Goal: Task Accomplishment & Management: Manage account settings

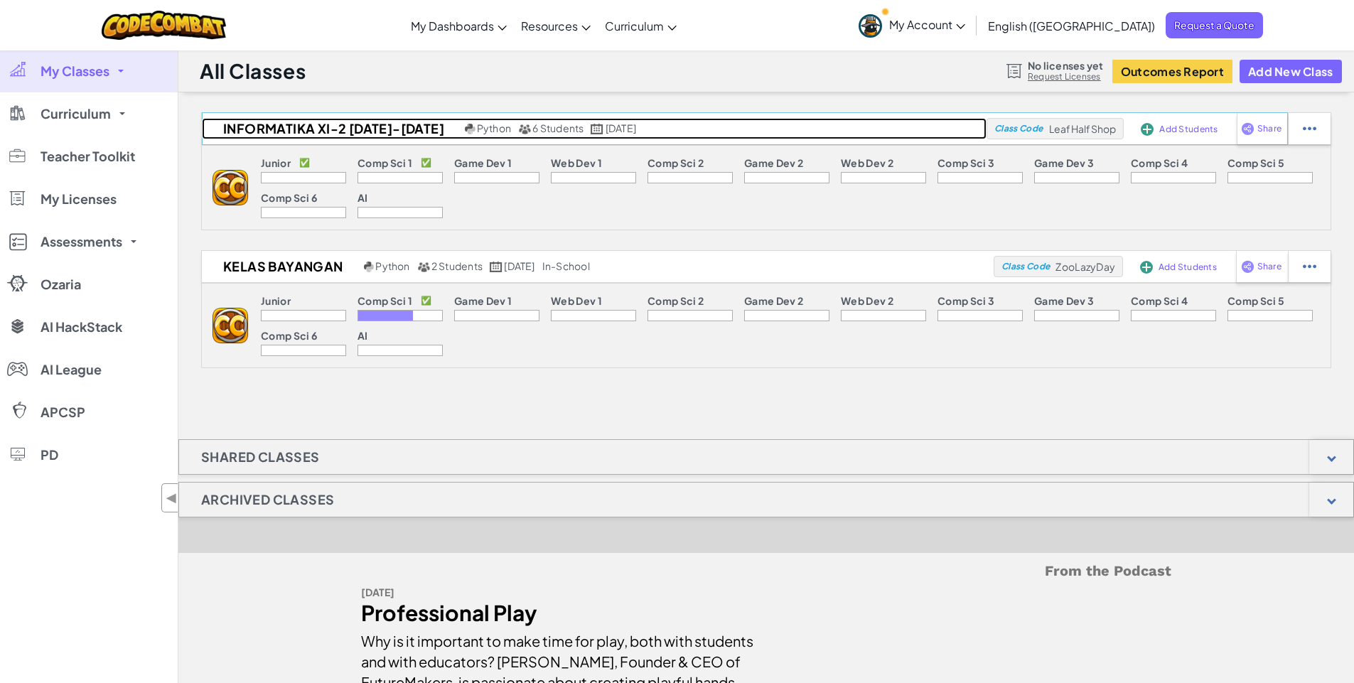
click at [351, 133] on h2 "INFORMATIKA XI-2 [DATE]-[DATE]" at bounding box center [331, 128] width 259 height 21
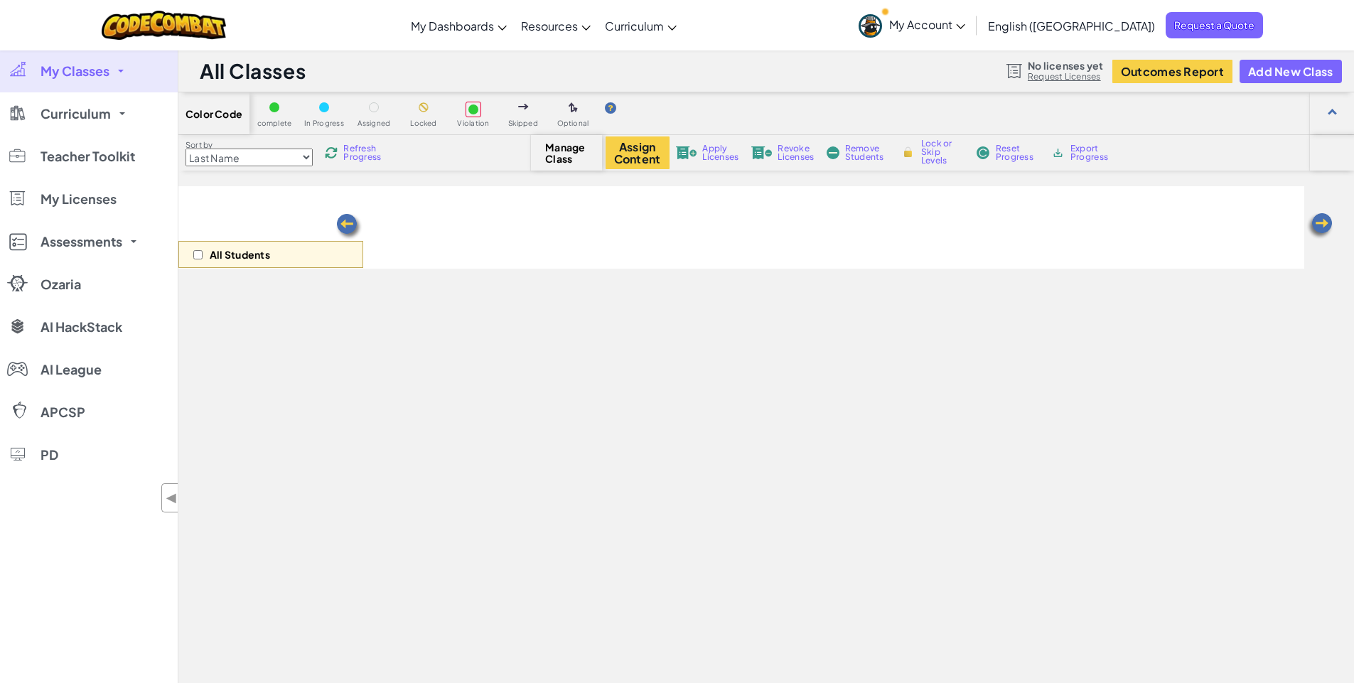
select select "560f1a9f22961295f9427742"
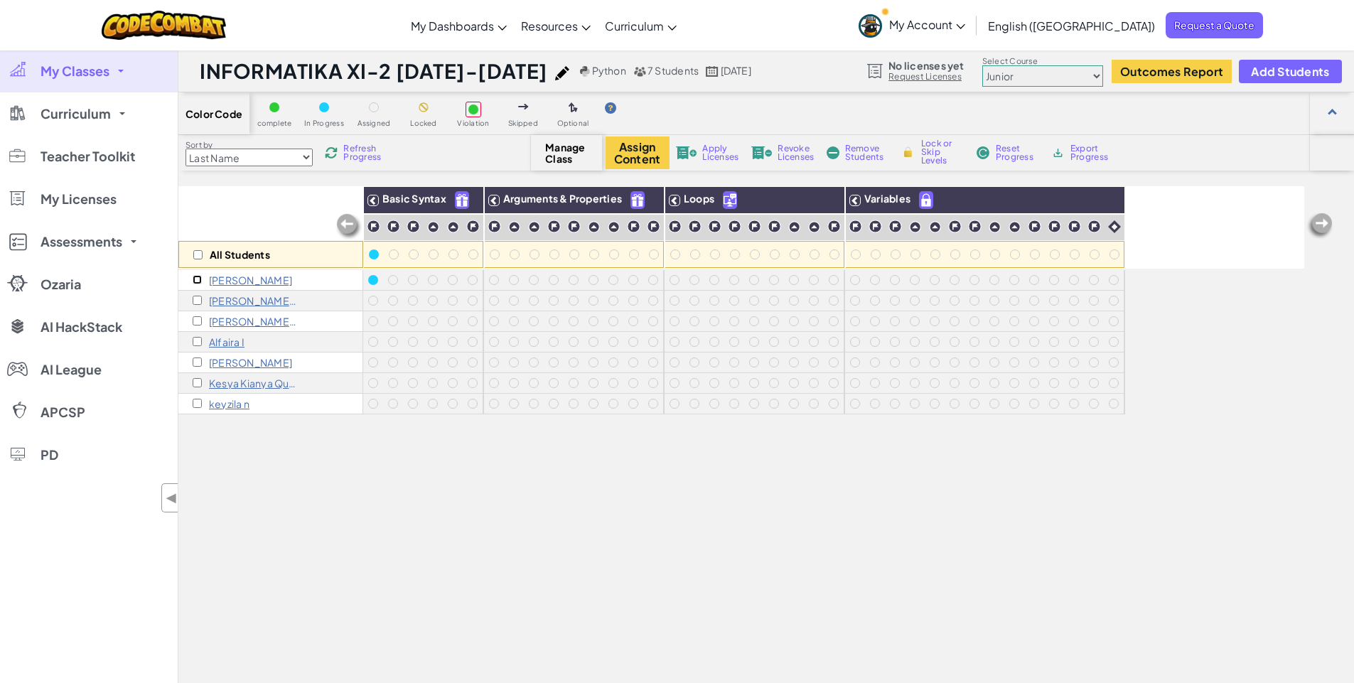
click at [196, 281] on input "checkbox" at bounding box center [197, 279] width 9 height 9
checkbox input "true"
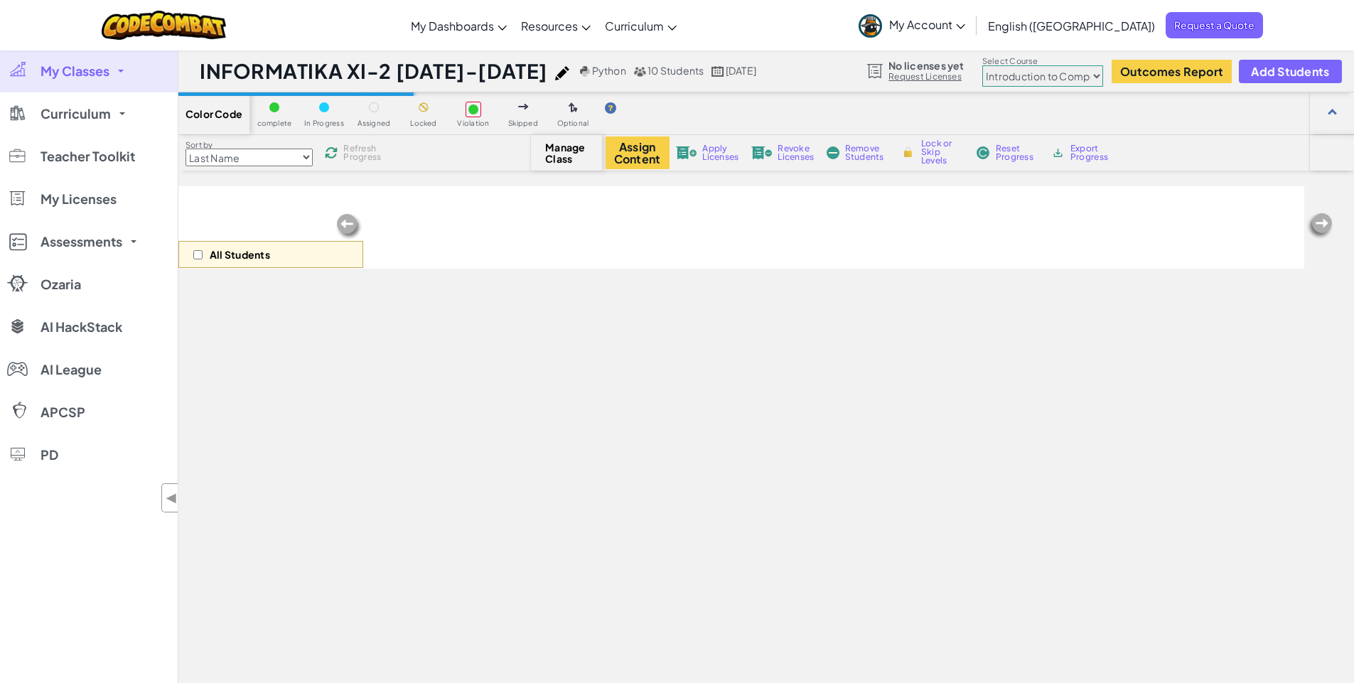
select select "560f1a9f22961295f9427742"
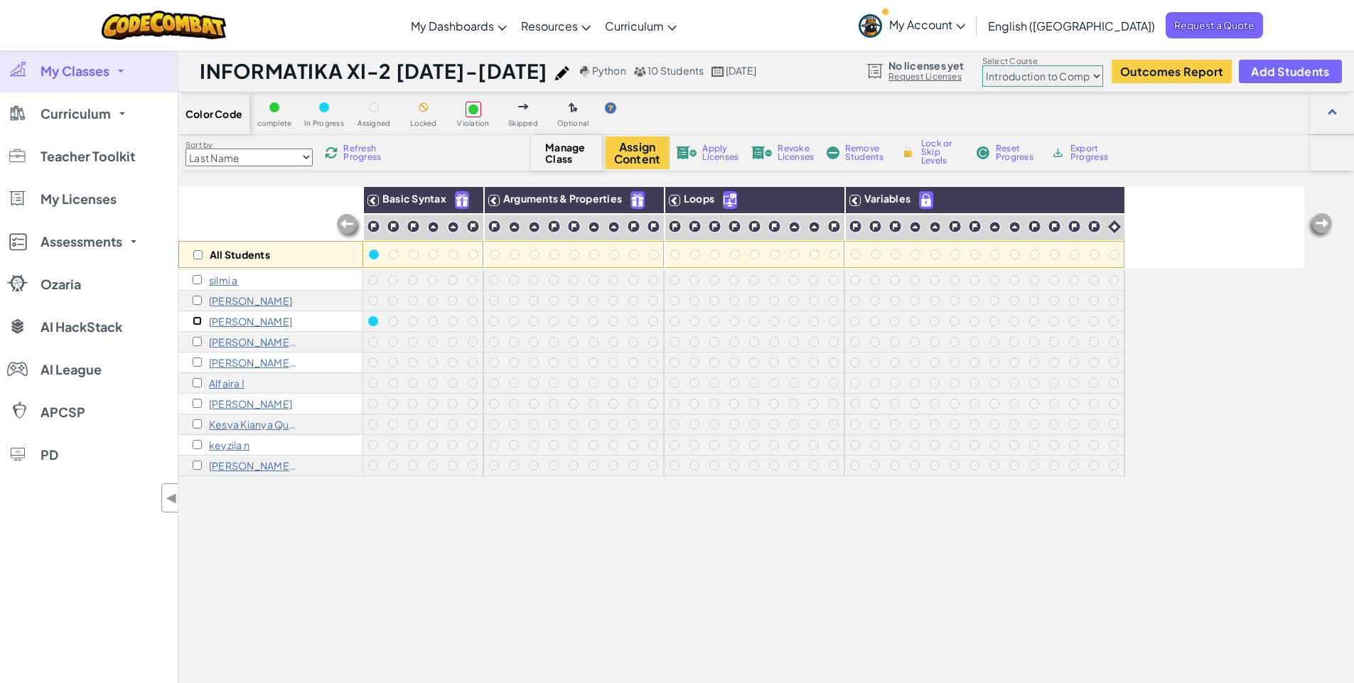
click at [196, 323] on input "checkbox" at bounding box center [197, 320] width 9 height 9
checkbox input "true"
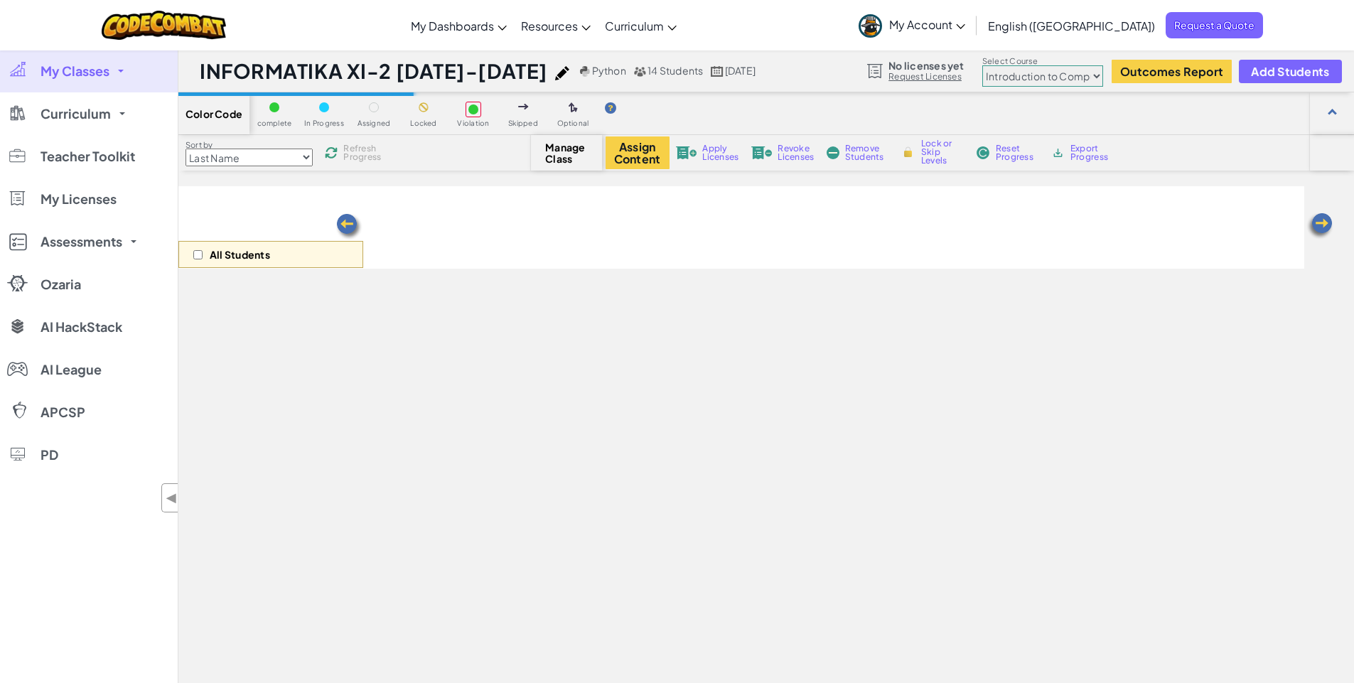
select select "560f1a9f22961295f9427742"
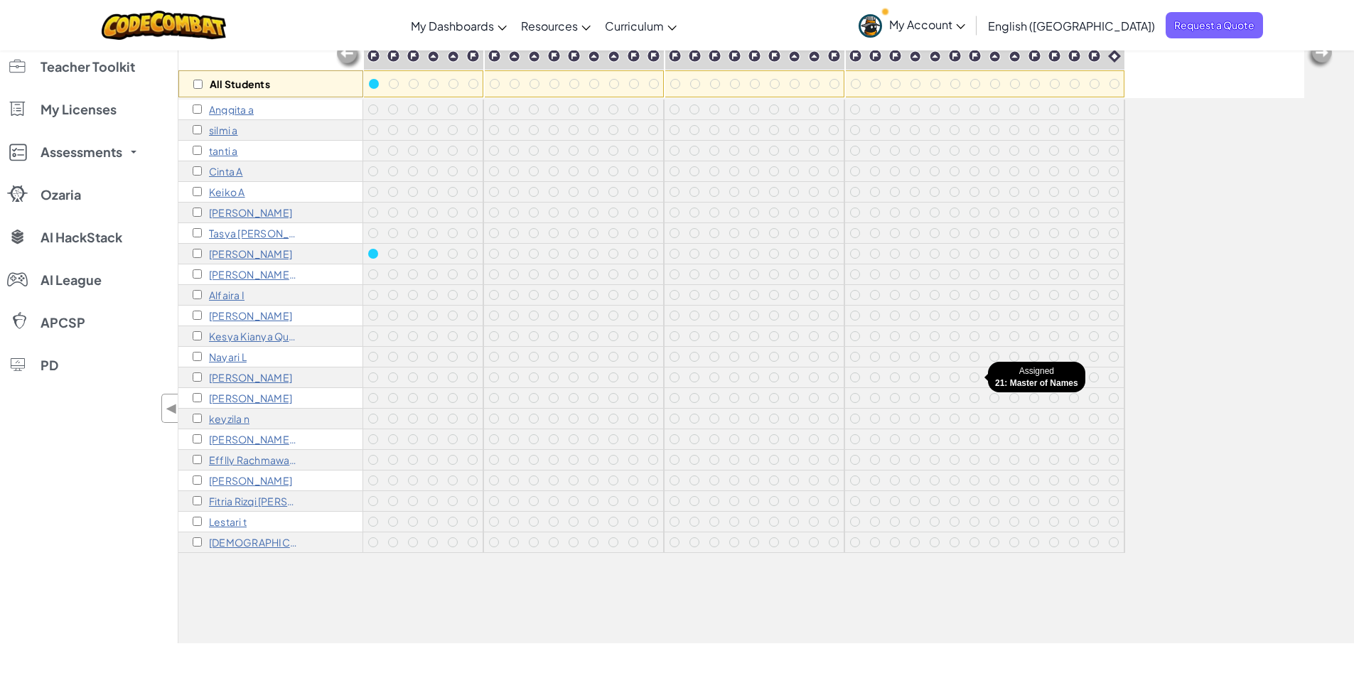
click at [965, 382] on div at bounding box center [975, 377] width 20 height 20
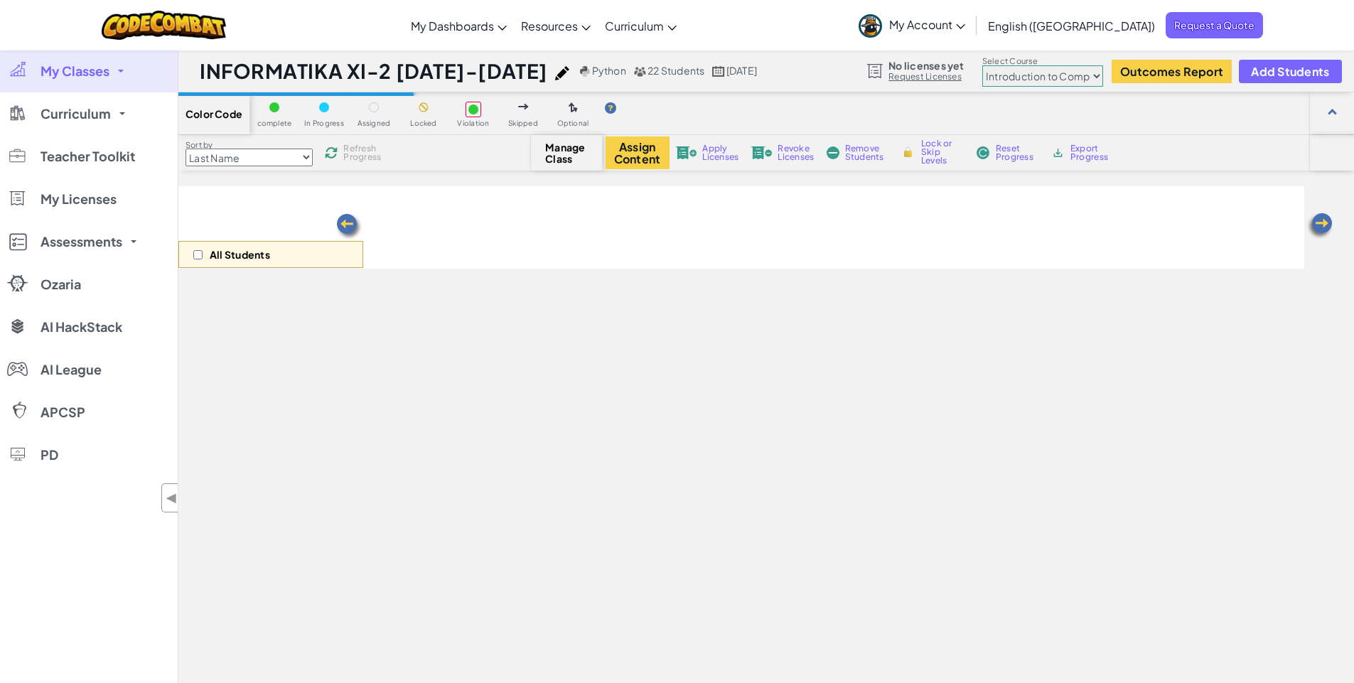
select select "560f1a9f22961295f9427742"
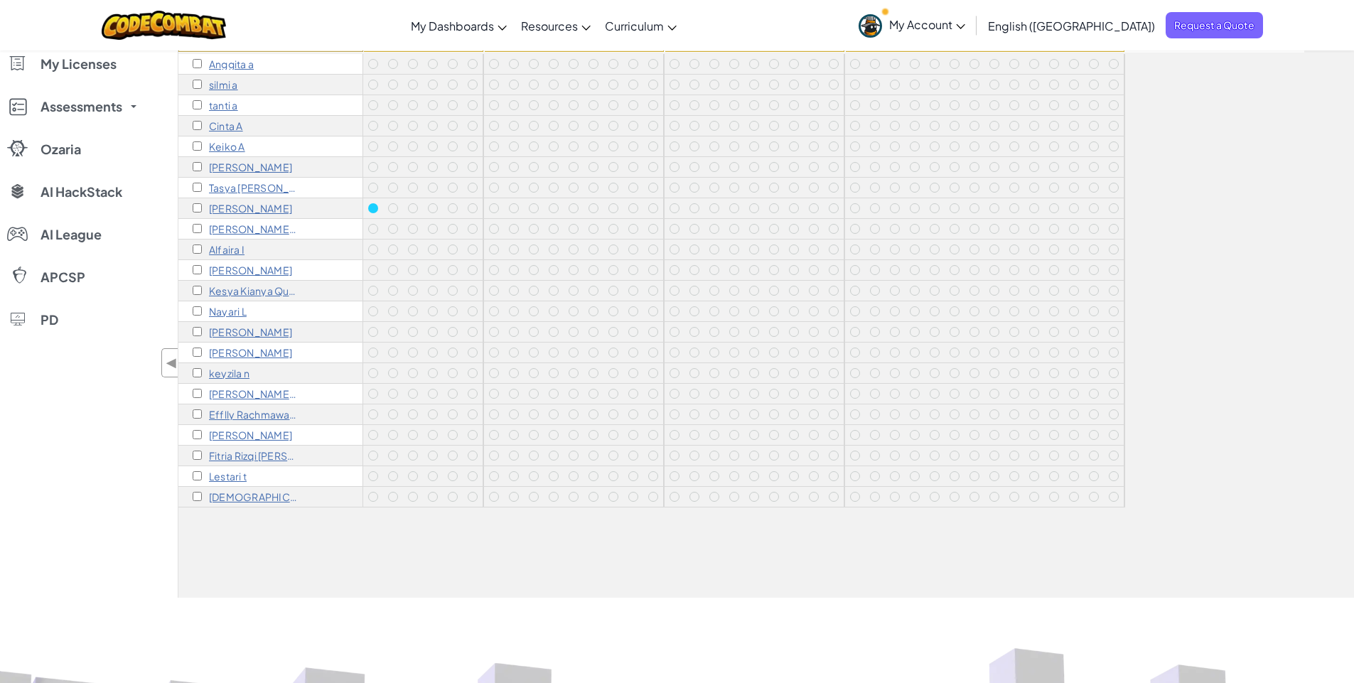
scroll to position [171, 0]
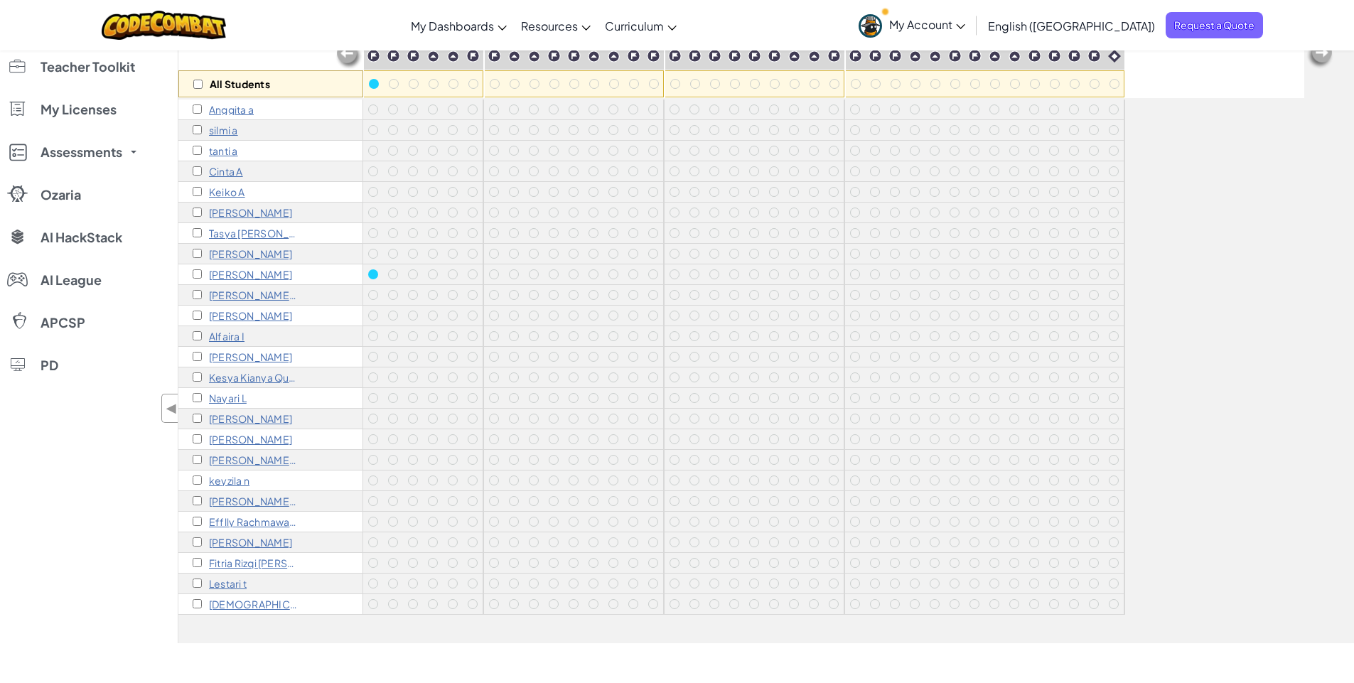
scroll to position [1, 0]
click at [198, 276] on input "checkbox" at bounding box center [197, 273] width 9 height 9
checkbox input "true"
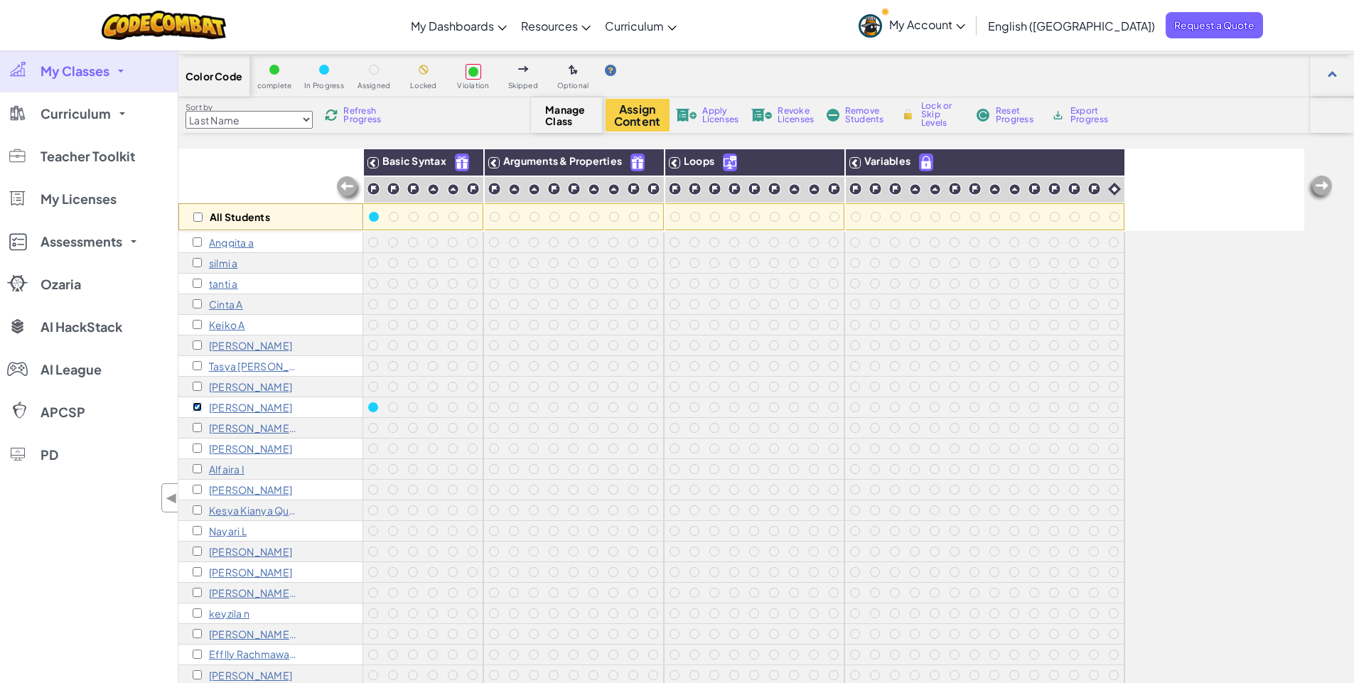
scroll to position [0, 0]
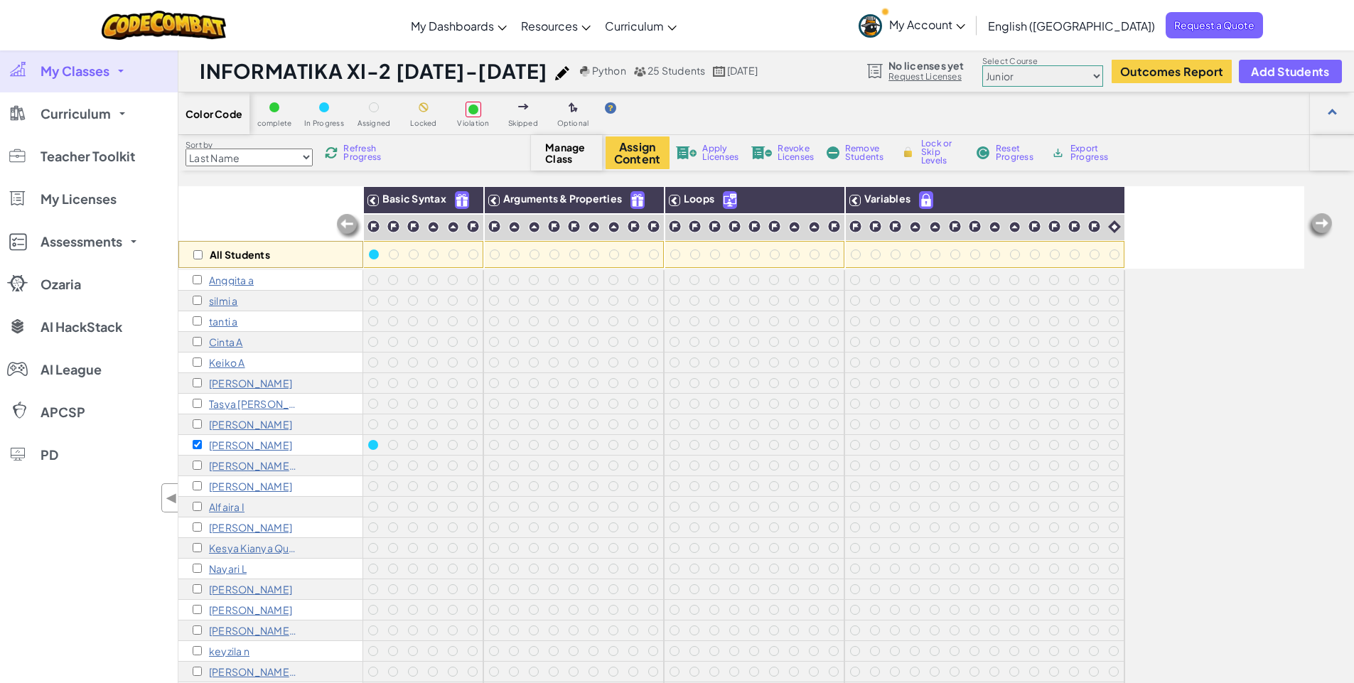
click at [875, 150] on span "Remove Students" at bounding box center [866, 152] width 43 height 17
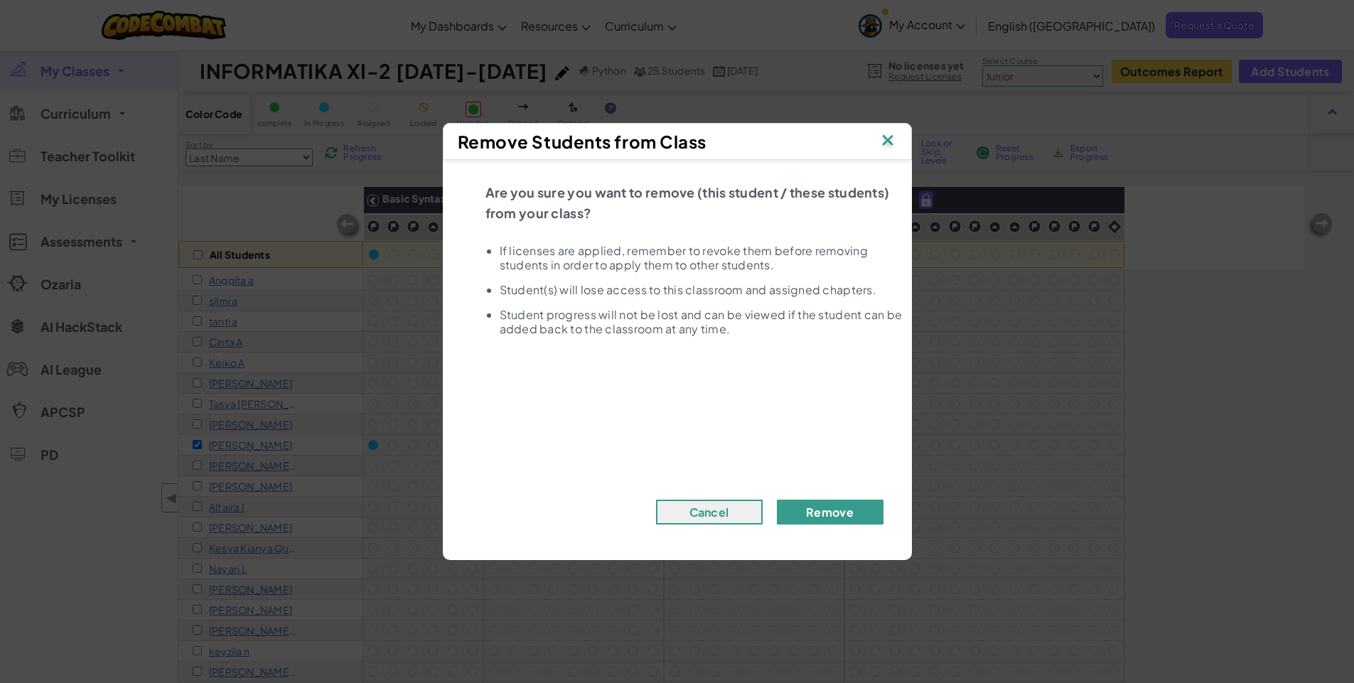
click at [833, 517] on button "Remove" at bounding box center [830, 512] width 107 height 25
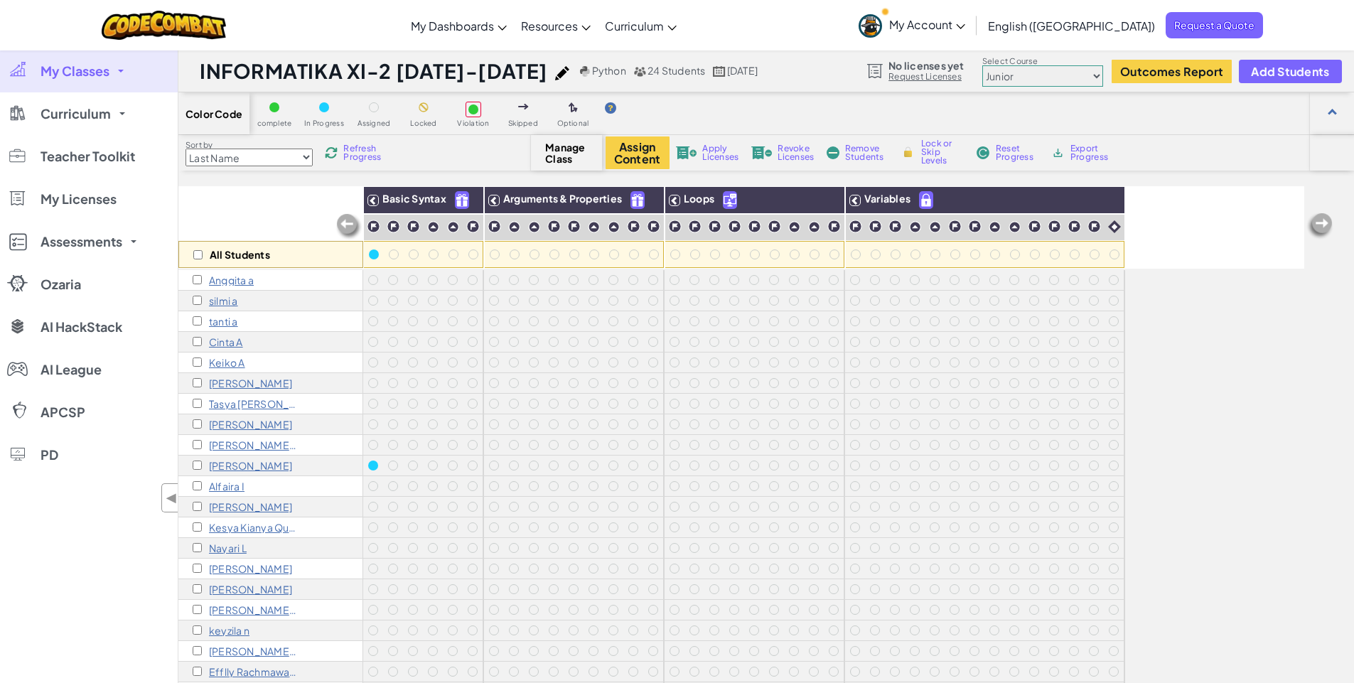
click at [296, 146] on label "Sort by" at bounding box center [249, 144] width 127 height 11
click at [186, 149] on select "Last Name first Name Progress (High to Low) Progress (Low to Hight)" at bounding box center [249, 158] width 127 height 18
click at [324, 223] on div "All Students" at bounding box center [270, 227] width 185 height 82
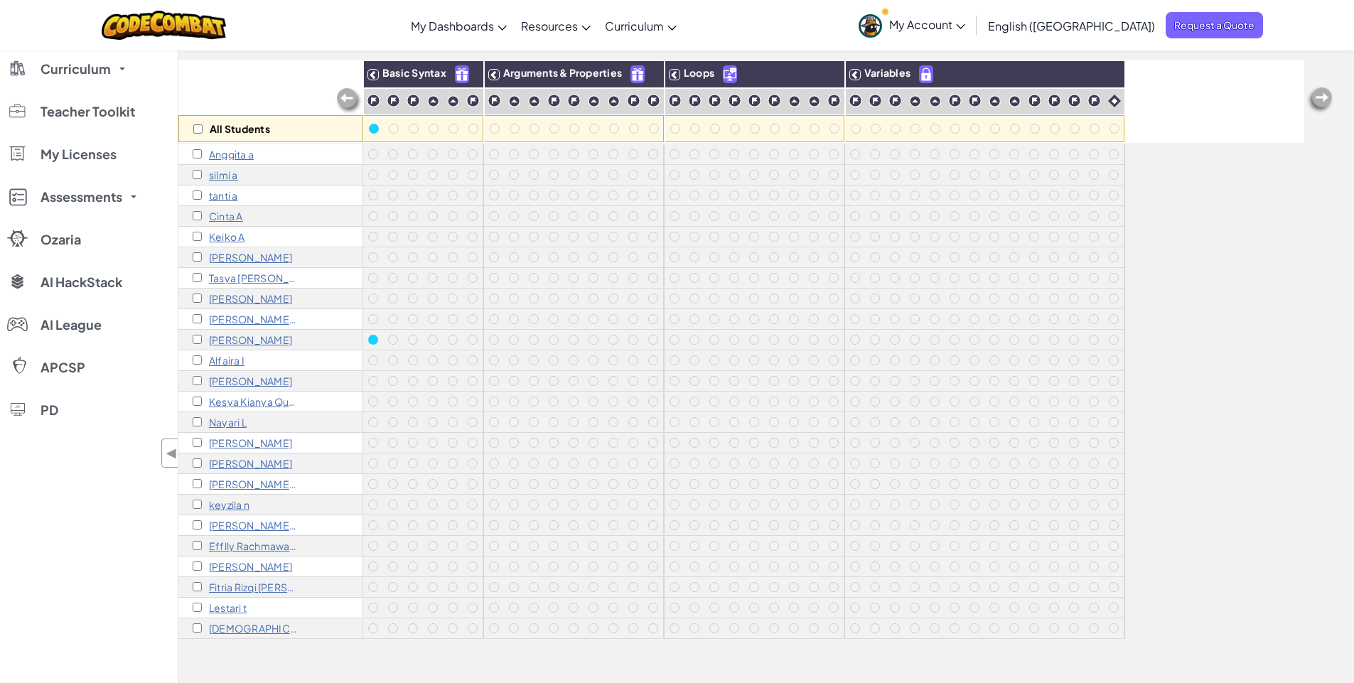
scroll to position [85, 0]
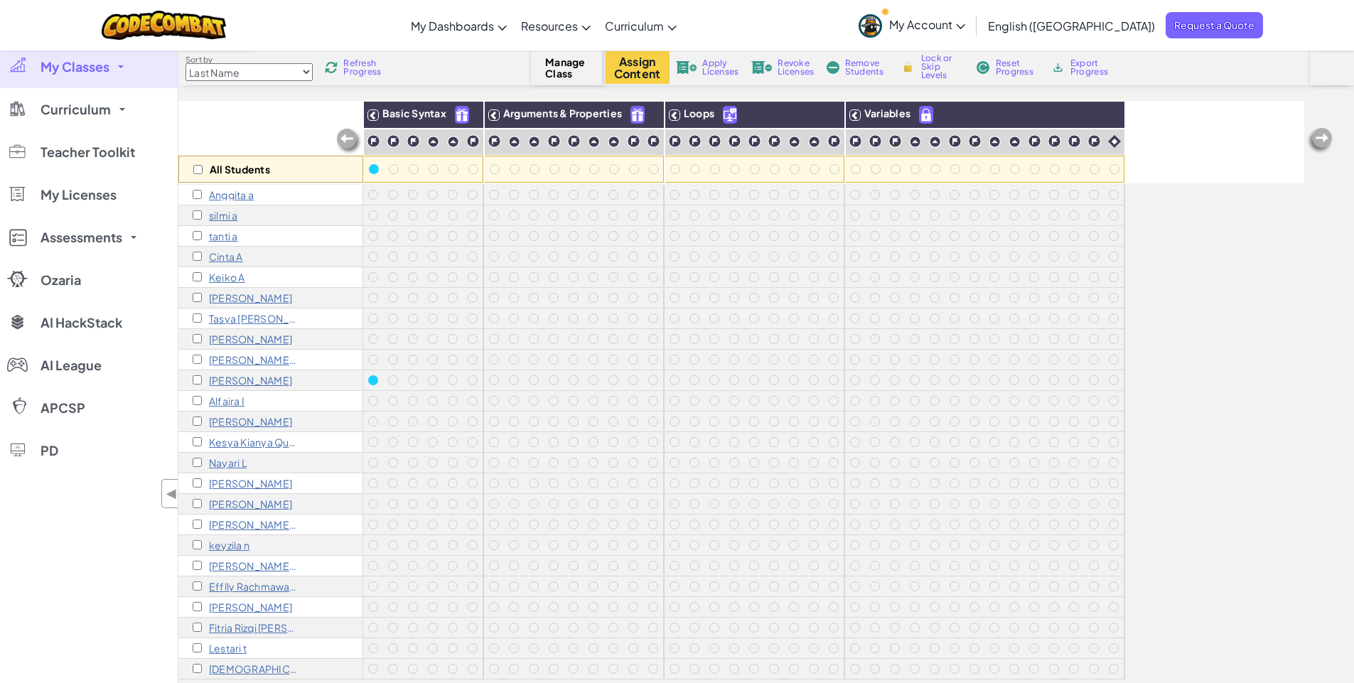
select select "Progress (Low to Hight)"
click at [186, 63] on select "Last Name first Name Progress (High to Low) Progress (Low to Hight)" at bounding box center [249, 72] width 127 height 18
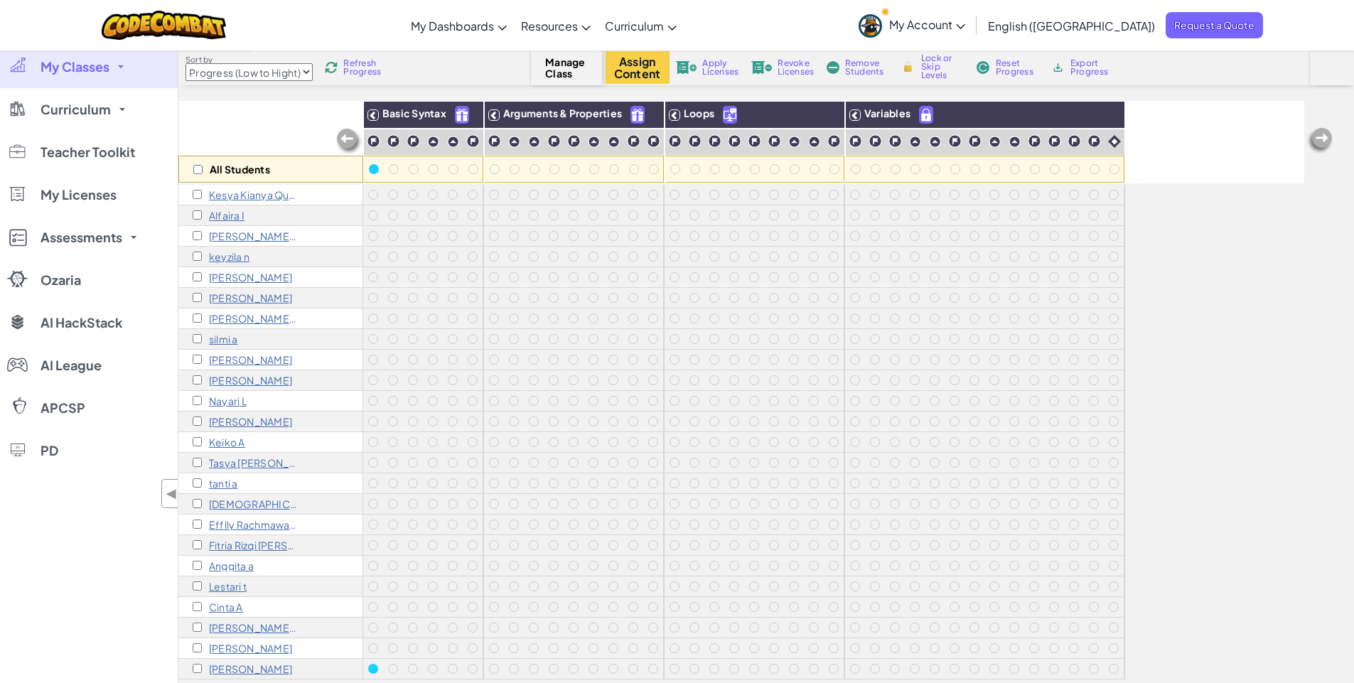
click at [353, 294] on div "Color Code complete In Progress Assigned Locked Violation Skipped Optional Sort…" at bounding box center [766, 367] width 1176 height 721
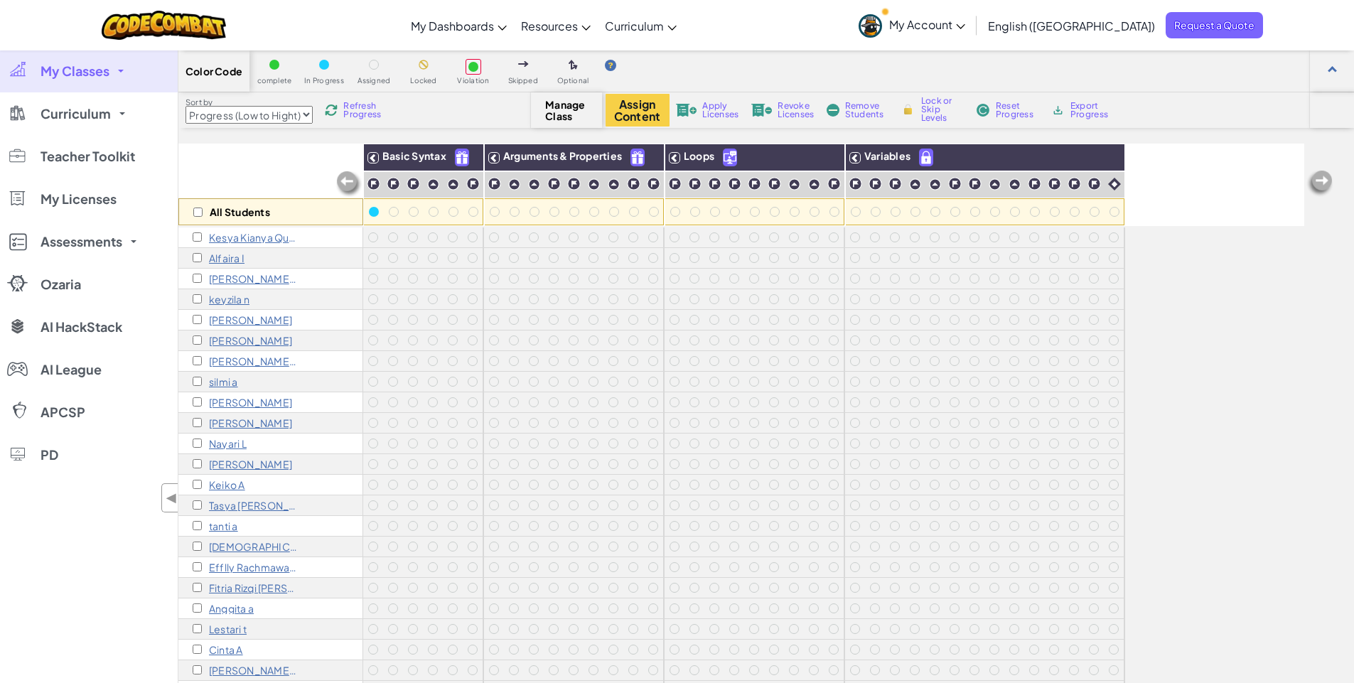
scroll to position [0, 0]
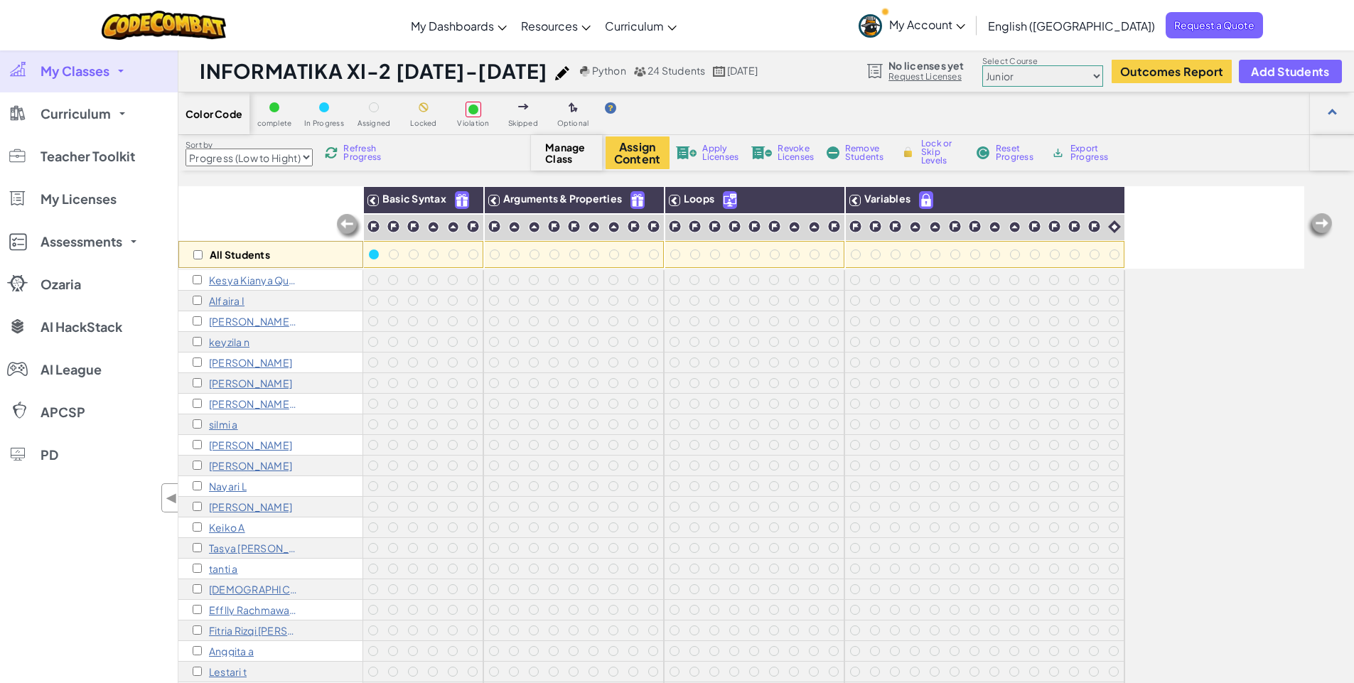
click at [348, 156] on span "Refresh Progress" at bounding box center [365, 152] width 44 height 17
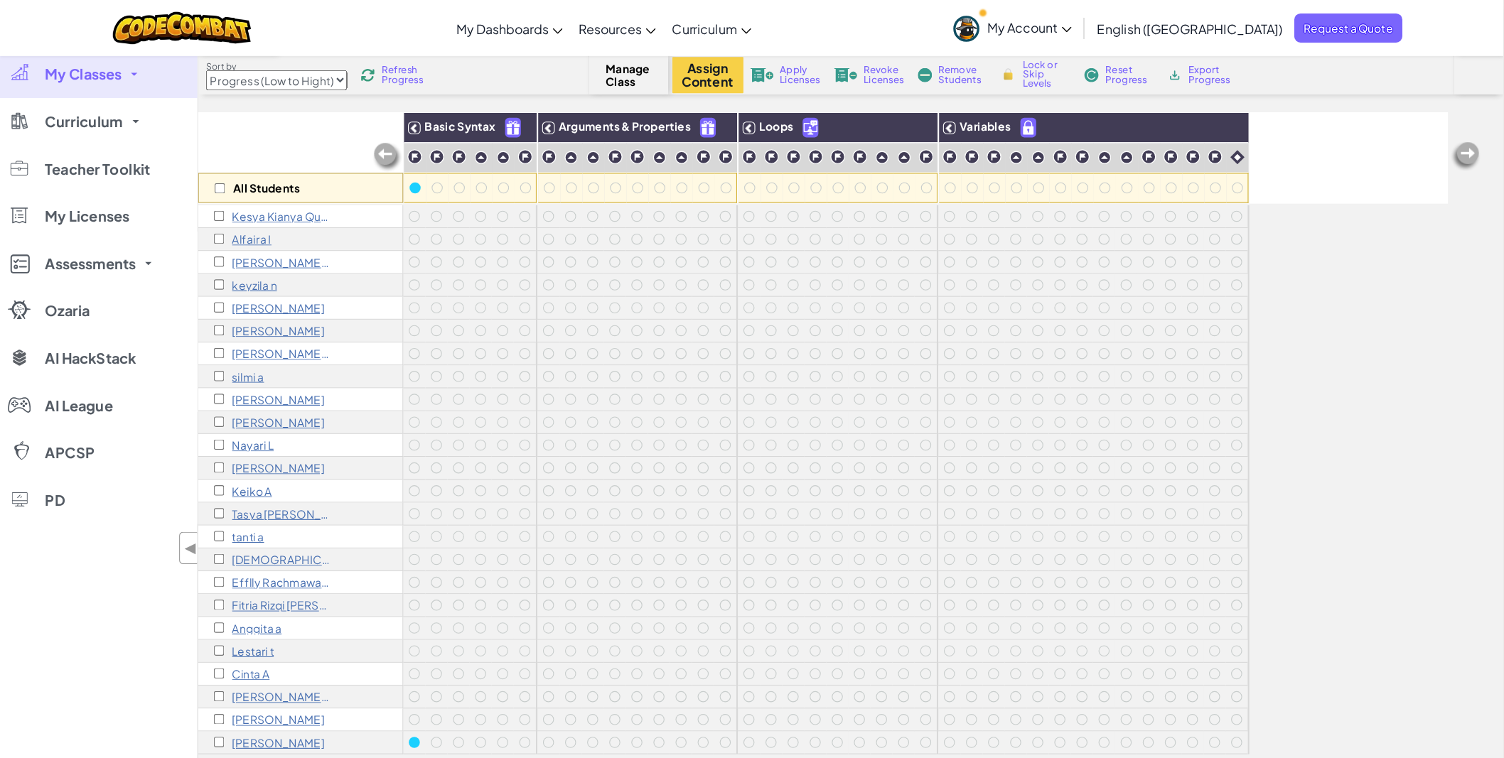
scroll to position [171, 0]
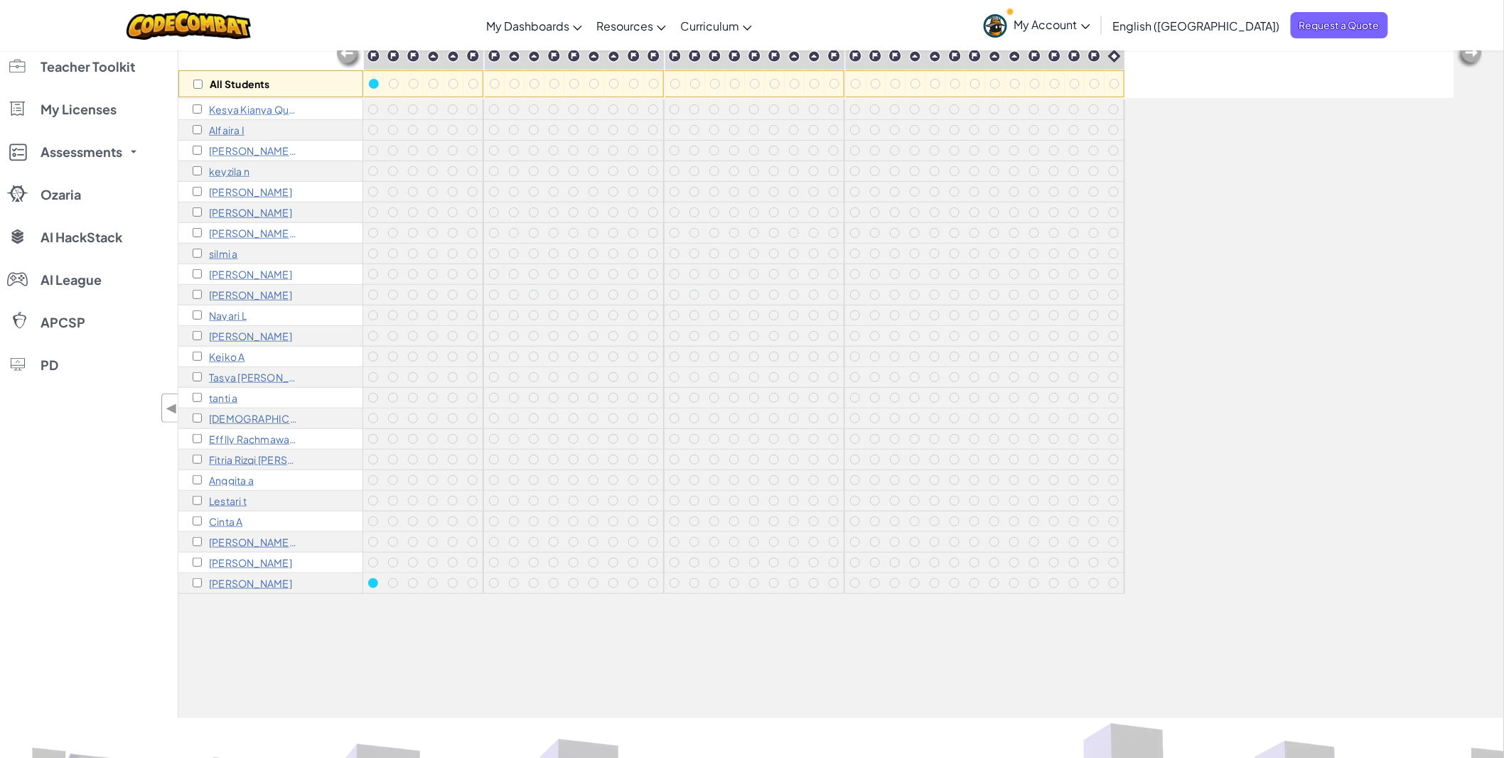
drag, startPoint x: 1381, startPoint y: 284, endPoint x: 1370, endPoint y: 301, distance: 19.5
click at [1353, 286] on div "All Students Basic Syntax Arguments & Properties Loops Variables Kesya Kianya Q…" at bounding box center [816, 359] width 1276 height 687
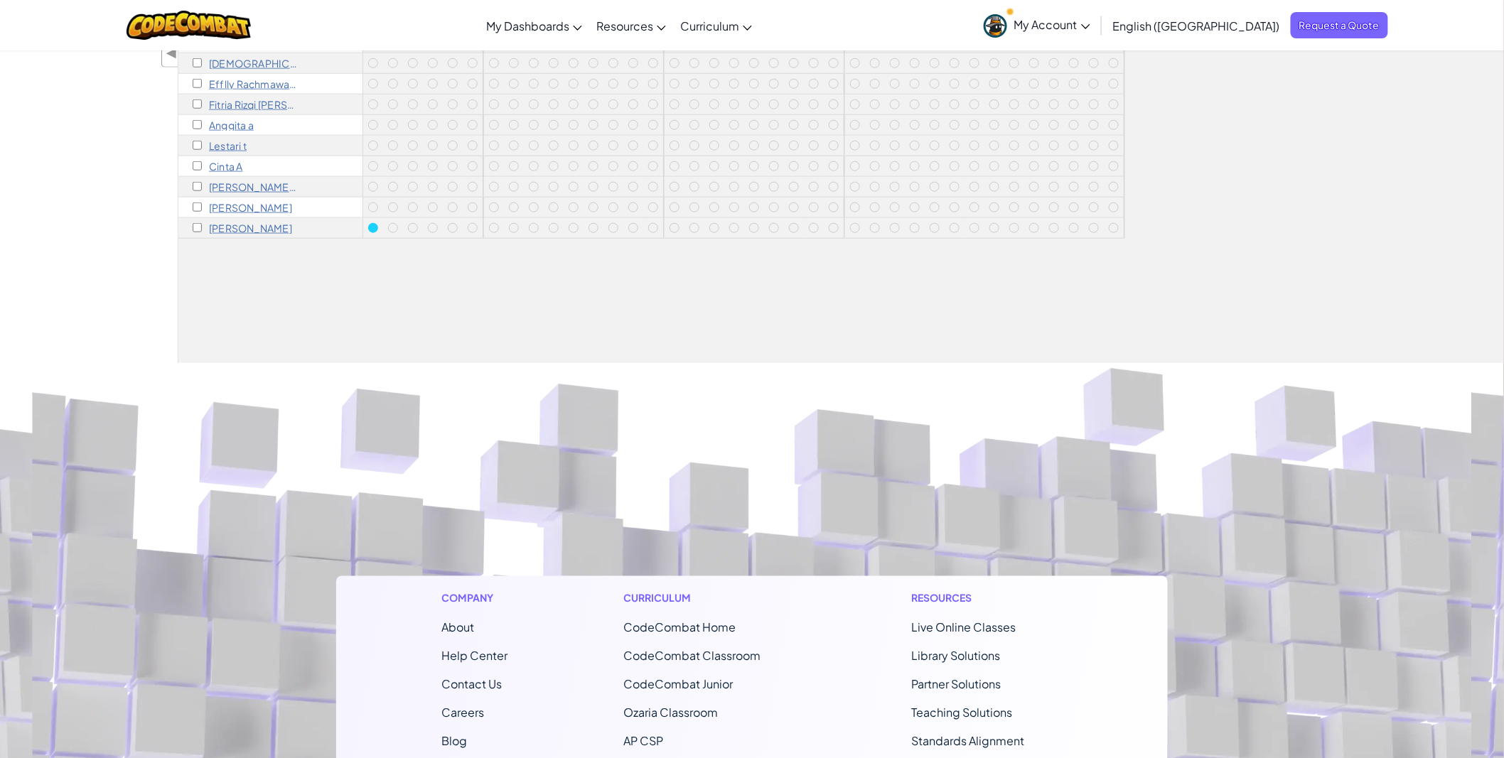
scroll to position [0, 0]
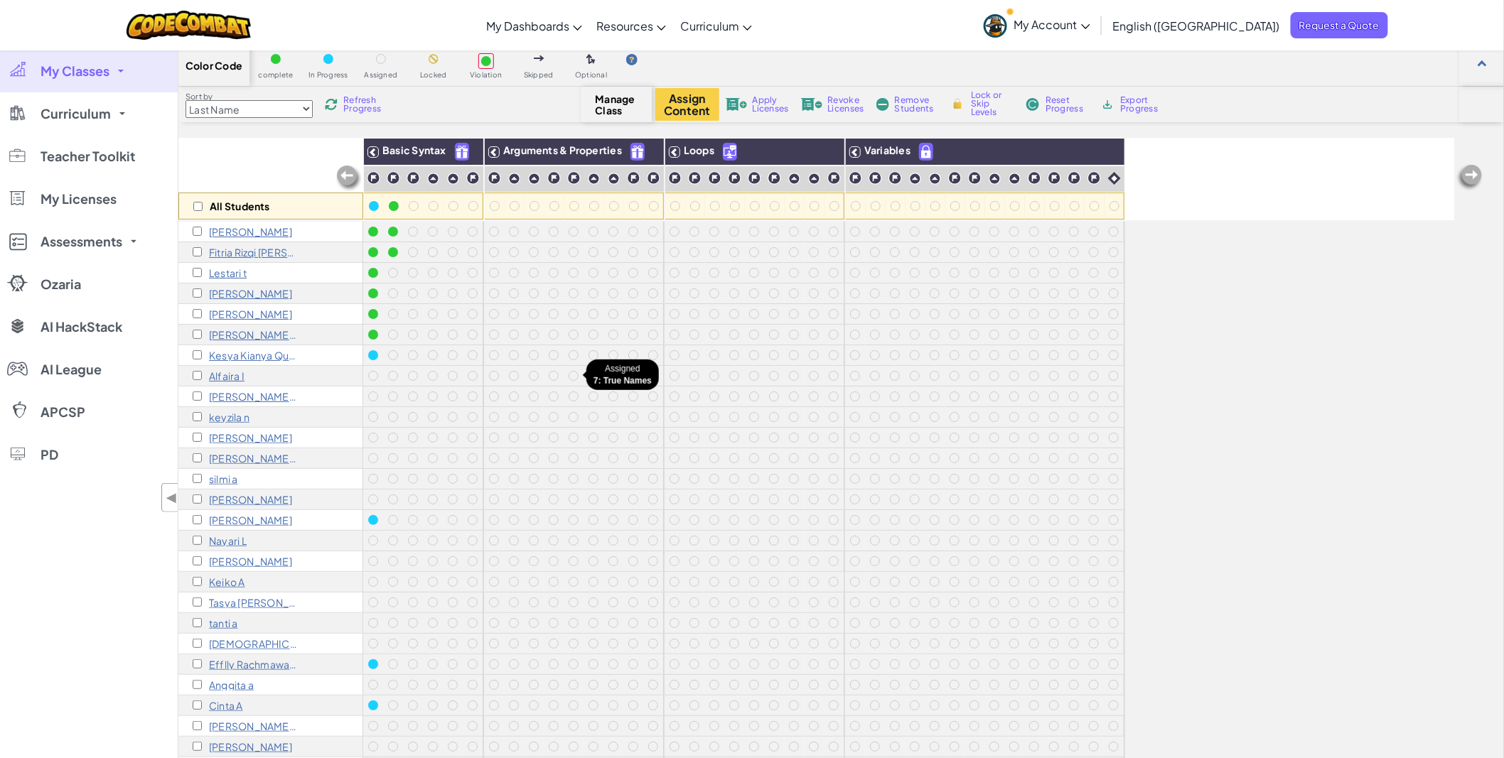
scroll to position [45, 0]
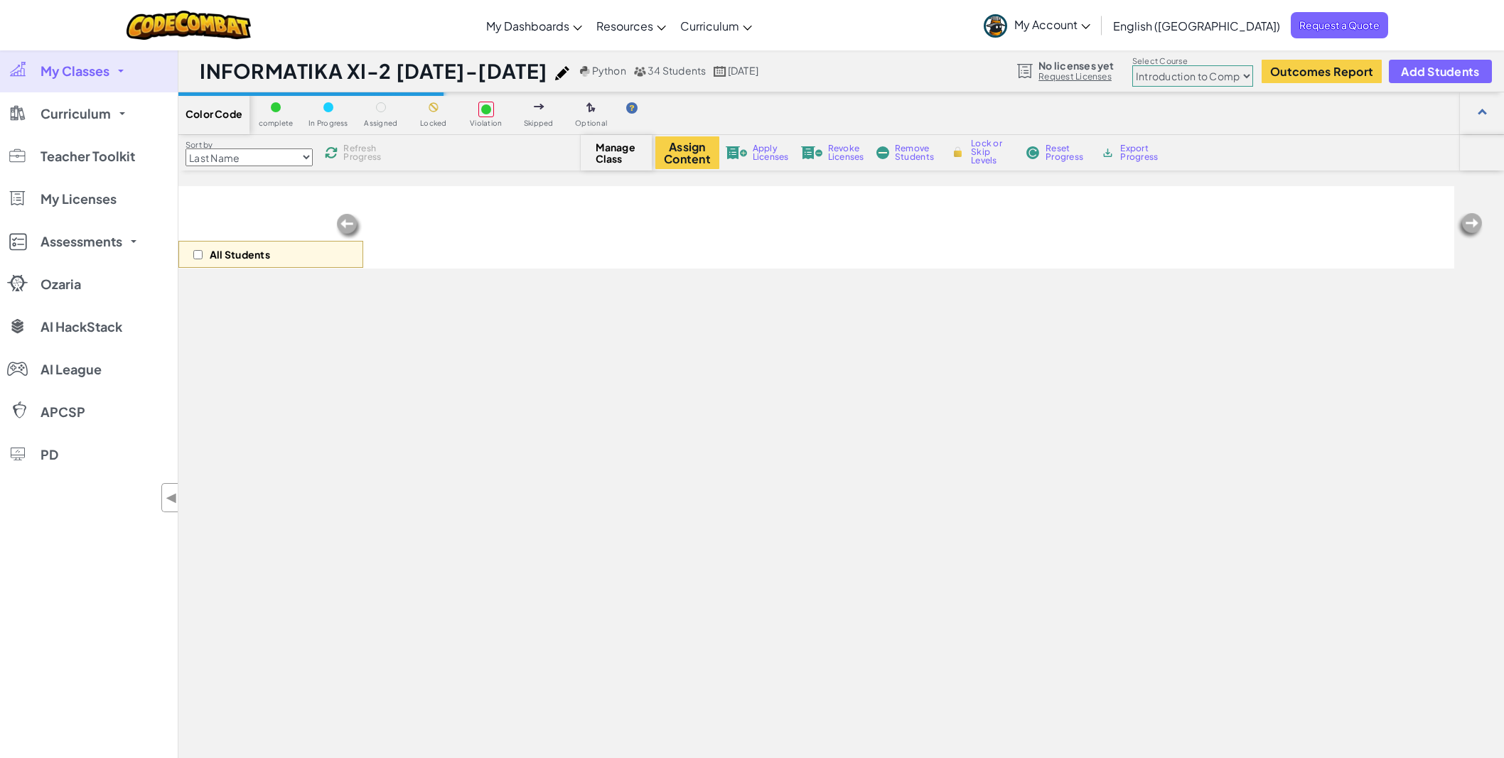
select select "560f1a9f22961295f9427742"
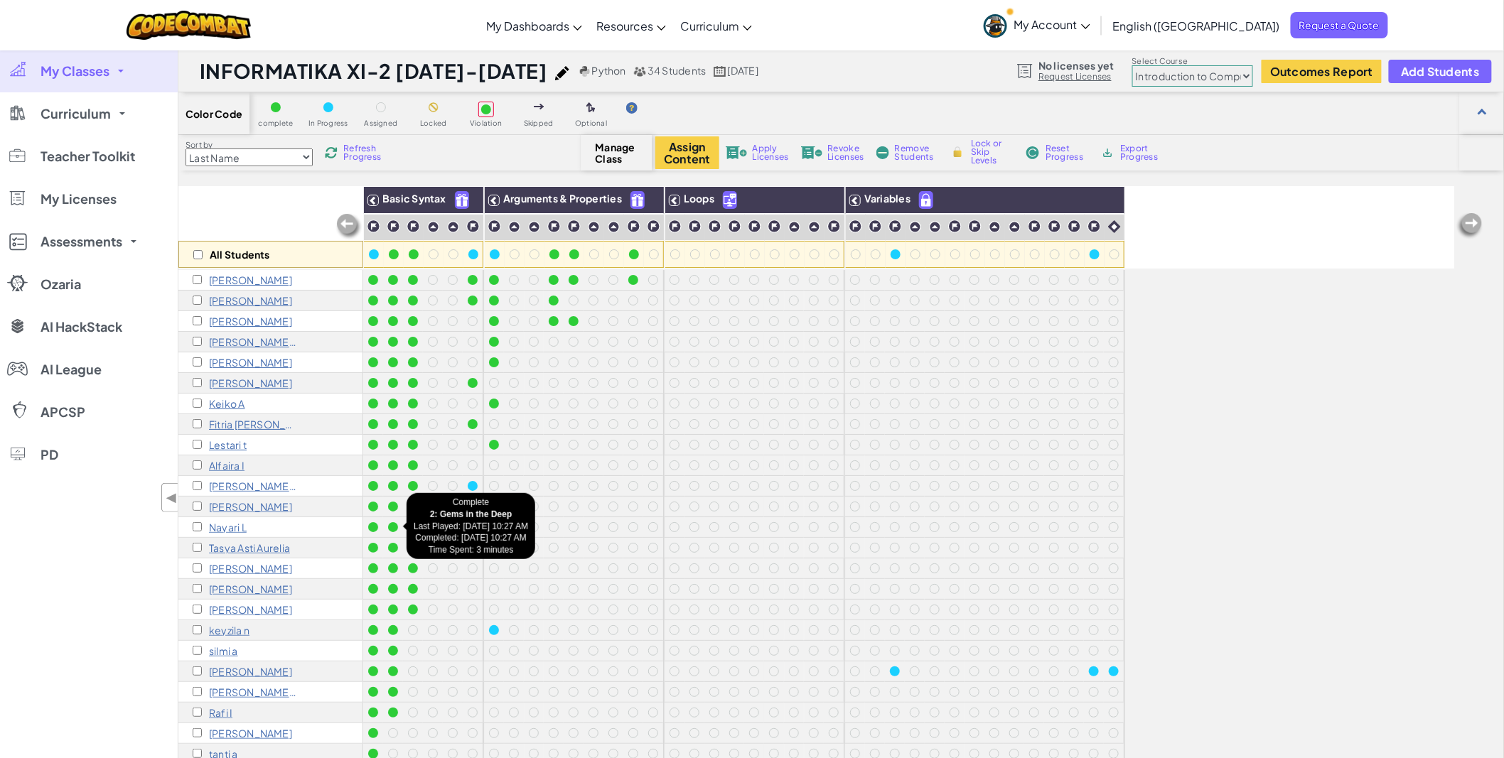
click at [1503, 758] on div "All Students Basic Syntax Arguments & Properties Loops Variables [PERSON_NAME] …" at bounding box center [841, 537] width 1326 height 703
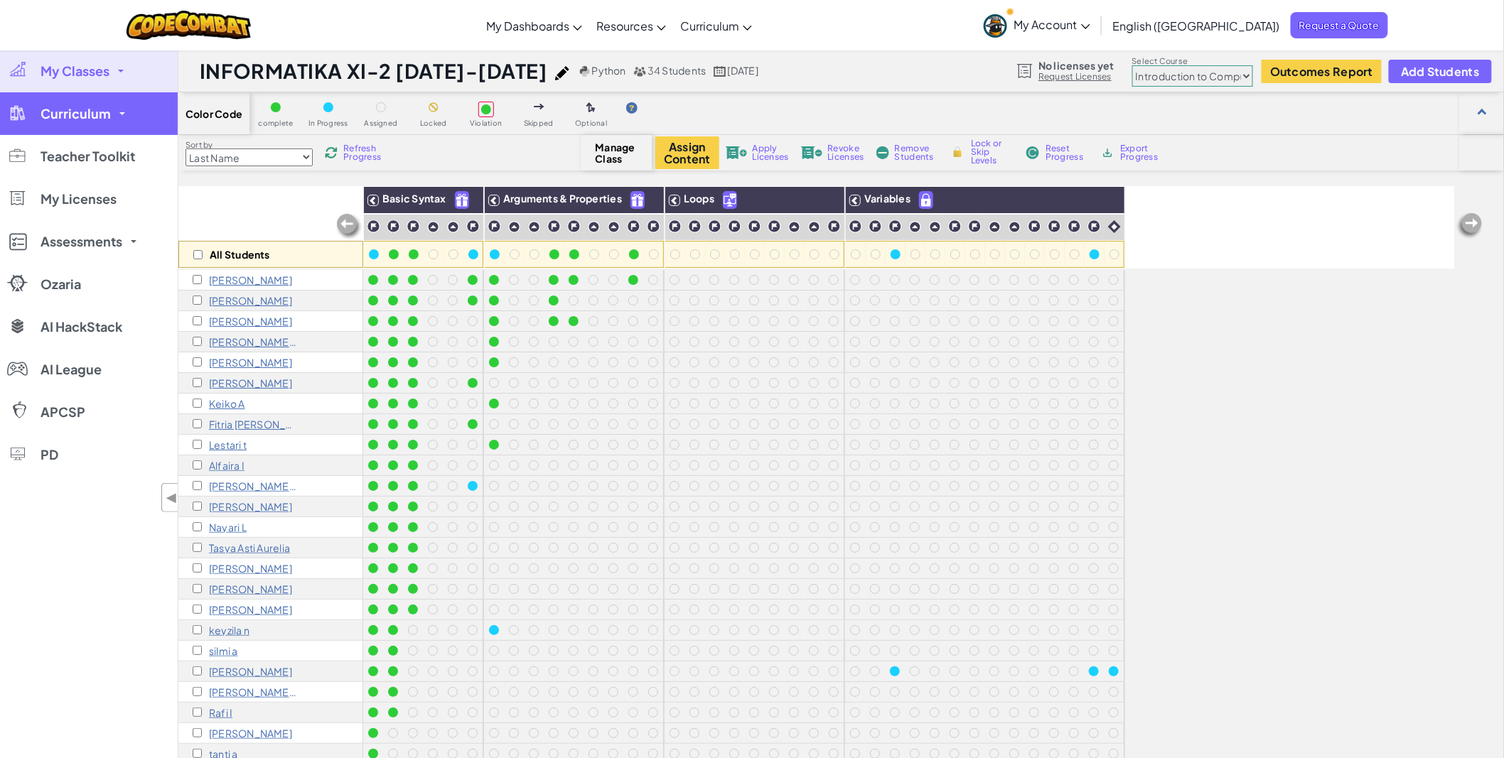
click at [82, 119] on span "Curriculum" at bounding box center [76, 113] width 70 height 13
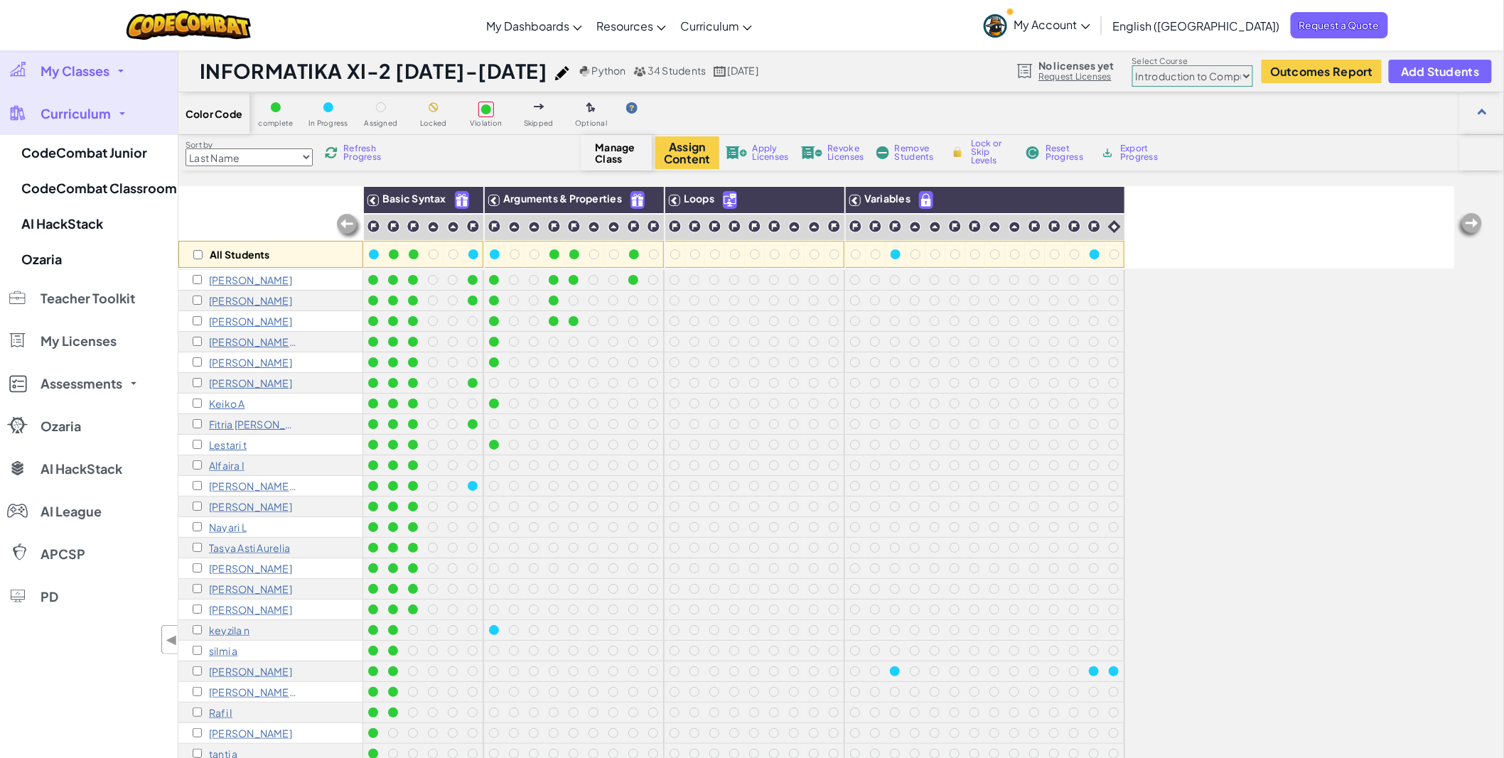
click at [102, 74] on span "My Classes" at bounding box center [75, 71] width 69 height 13
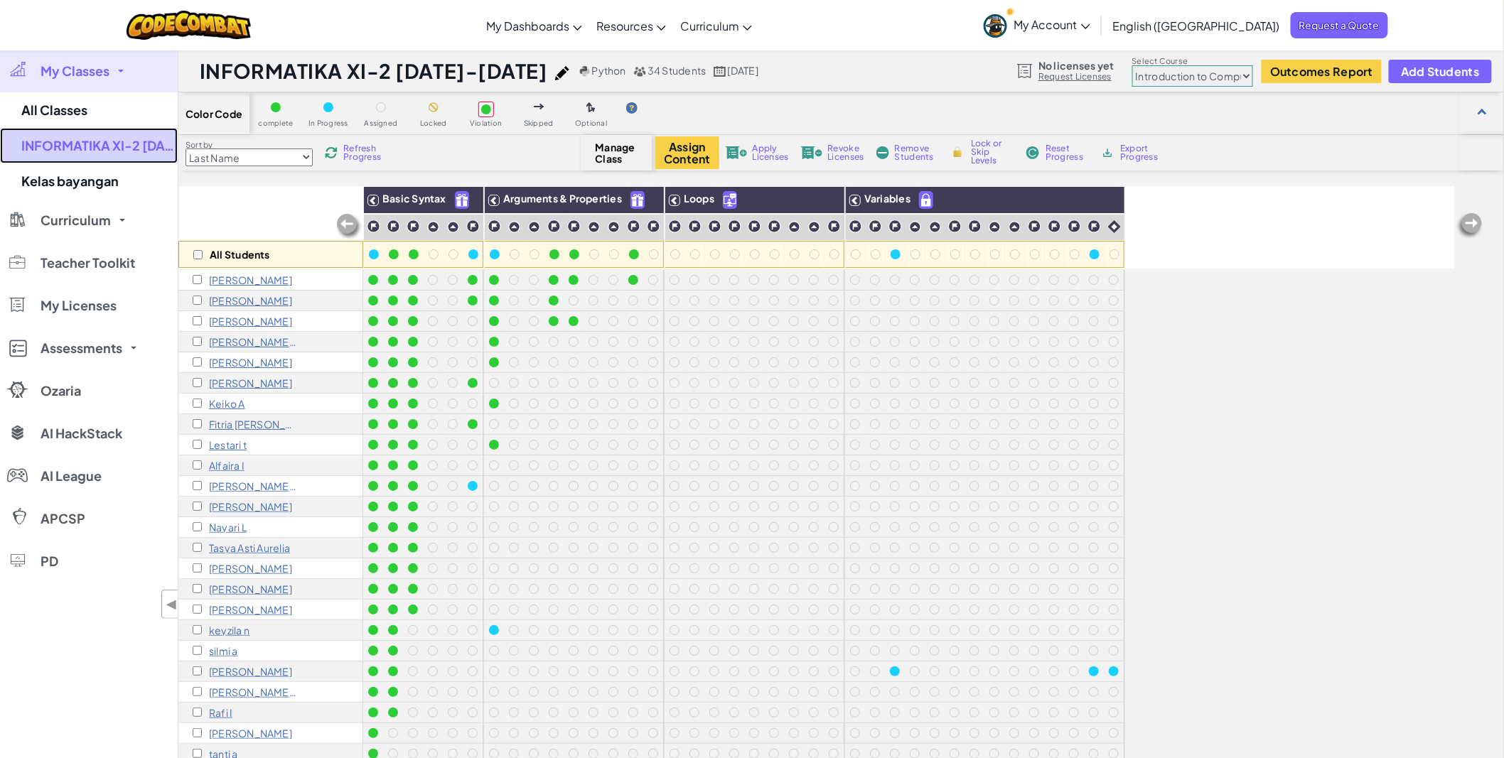
click at [104, 143] on link "INFORMATIKA XI-2 [DATE]-[DATE]" at bounding box center [89, 146] width 178 height 36
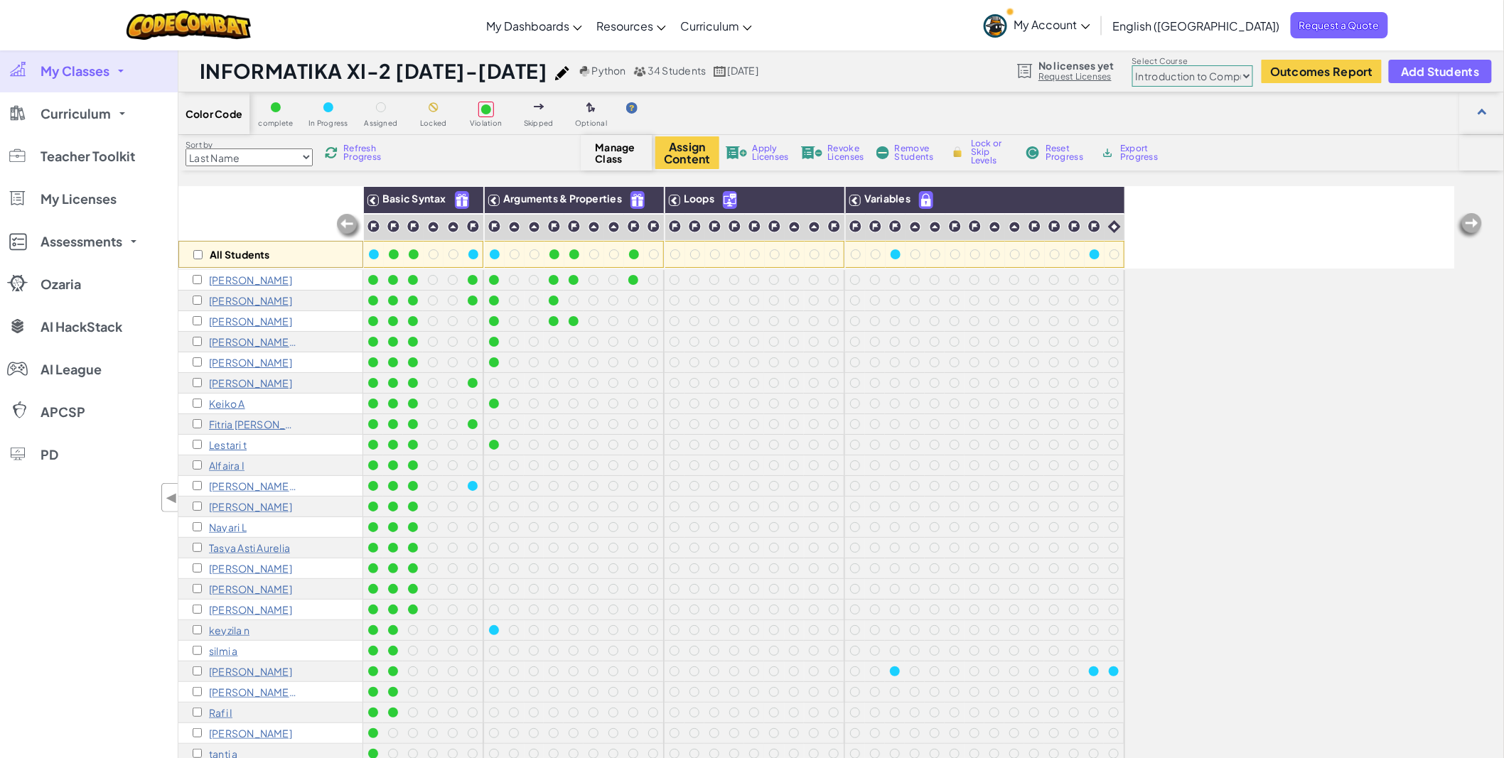
click at [624, 159] on span "Manage Class" at bounding box center [617, 152] width 42 height 23
drag, startPoint x: 1239, startPoint y: 81, endPoint x: 1353, endPoint y: 136, distance: 127.2
click at [1353, 136] on div "INFORMATIKA XI-2 [DATE]-[DATE] Python 34 Students [DATE] No licenses yet Reques…" at bounding box center [841, 469] width 1326 height 839
click at [362, 156] on span "Refresh Progress" at bounding box center [365, 152] width 44 height 17
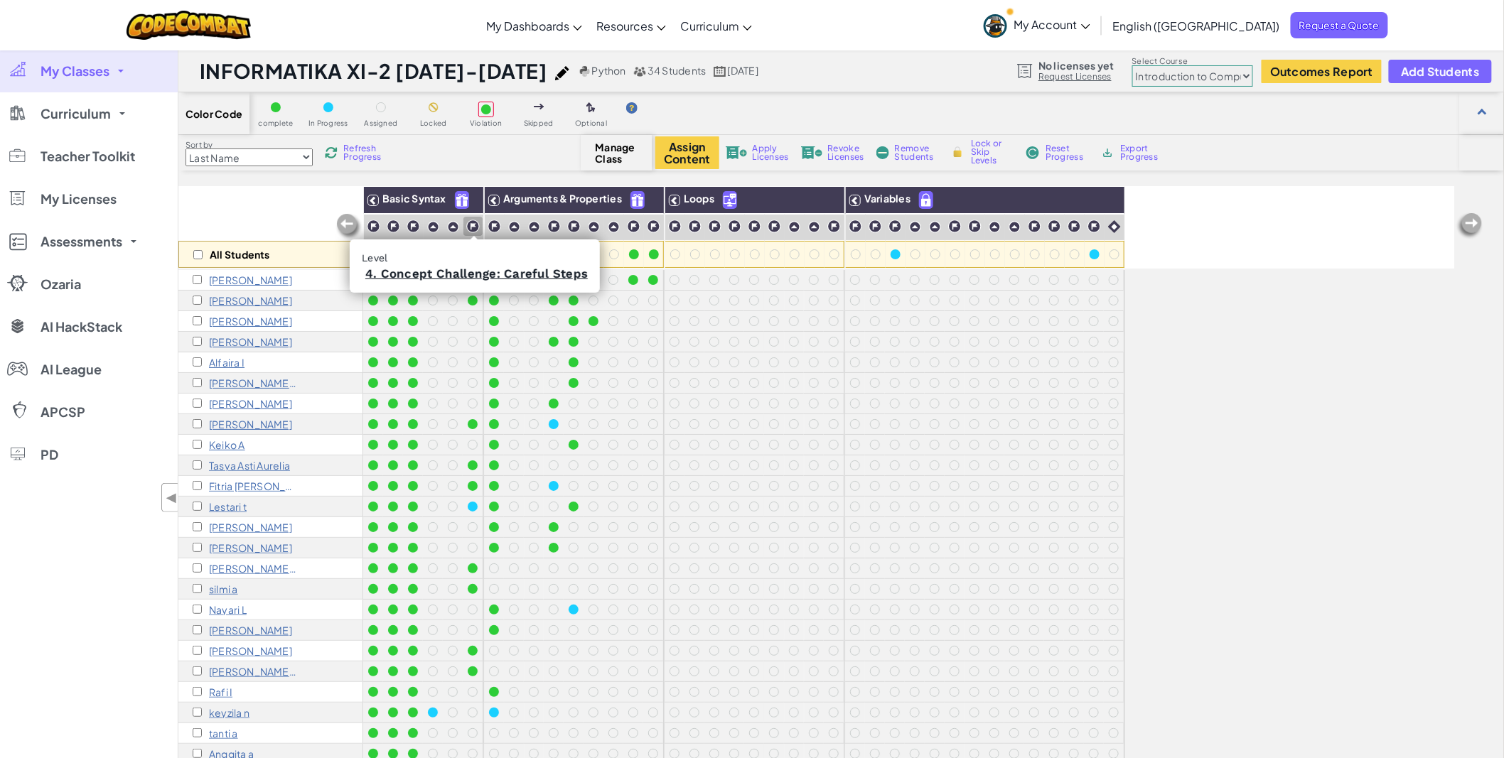
click at [471, 227] on img at bounding box center [473, 227] width 14 height 14
click at [473, 222] on img at bounding box center [473, 227] width 14 height 14
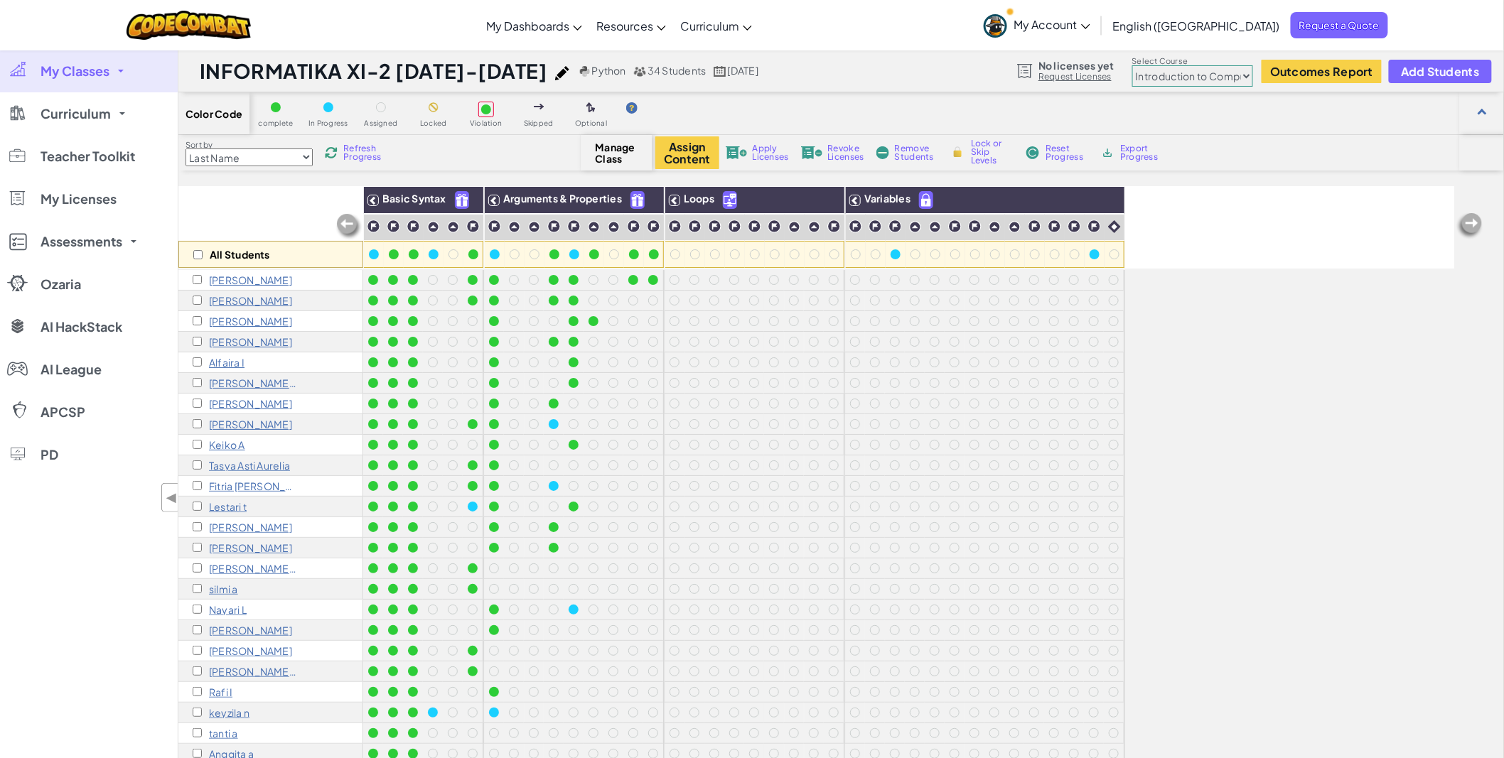
click at [100, 77] on span "My Classes" at bounding box center [75, 71] width 69 height 13
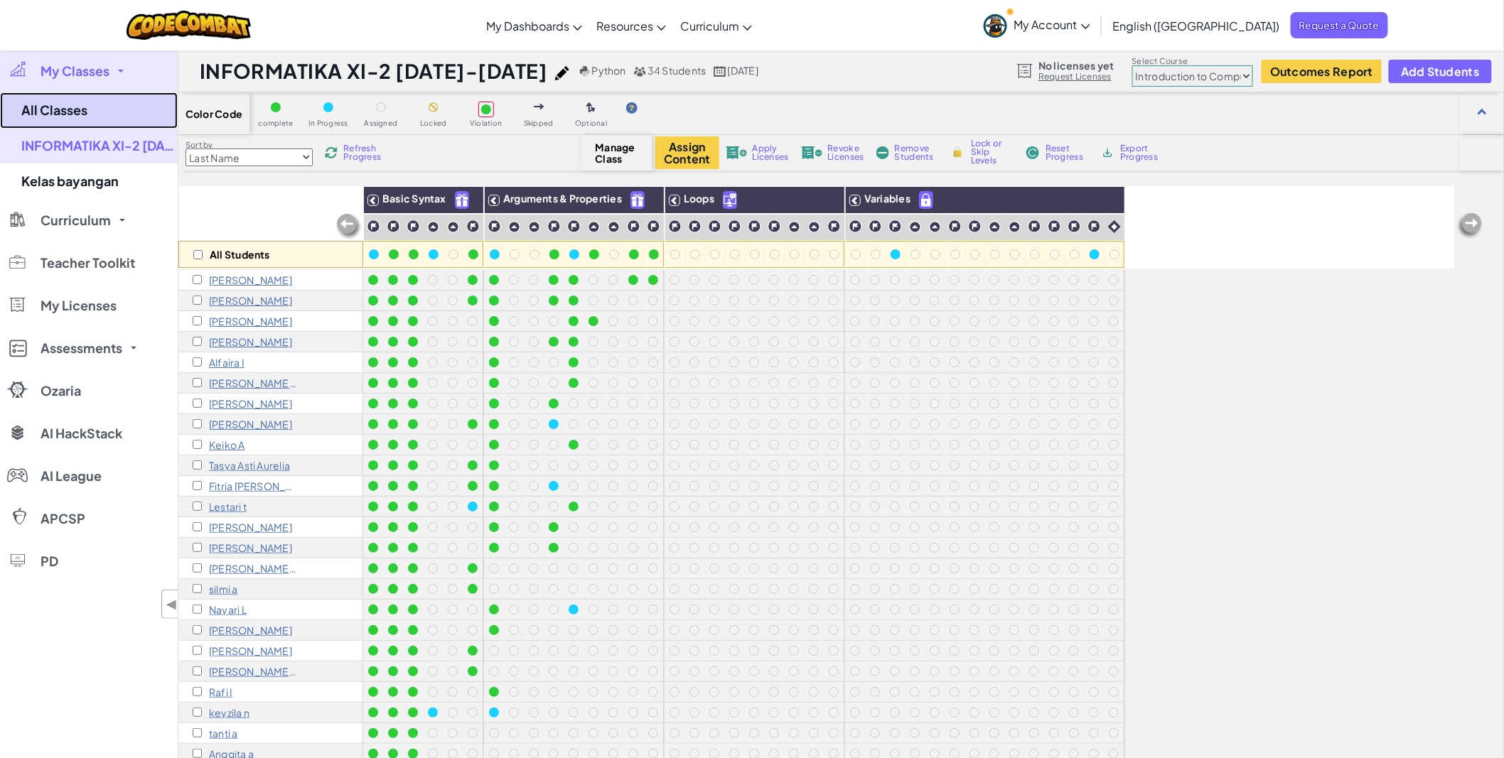
click at [66, 109] on link "All Classes" at bounding box center [89, 110] width 178 height 36
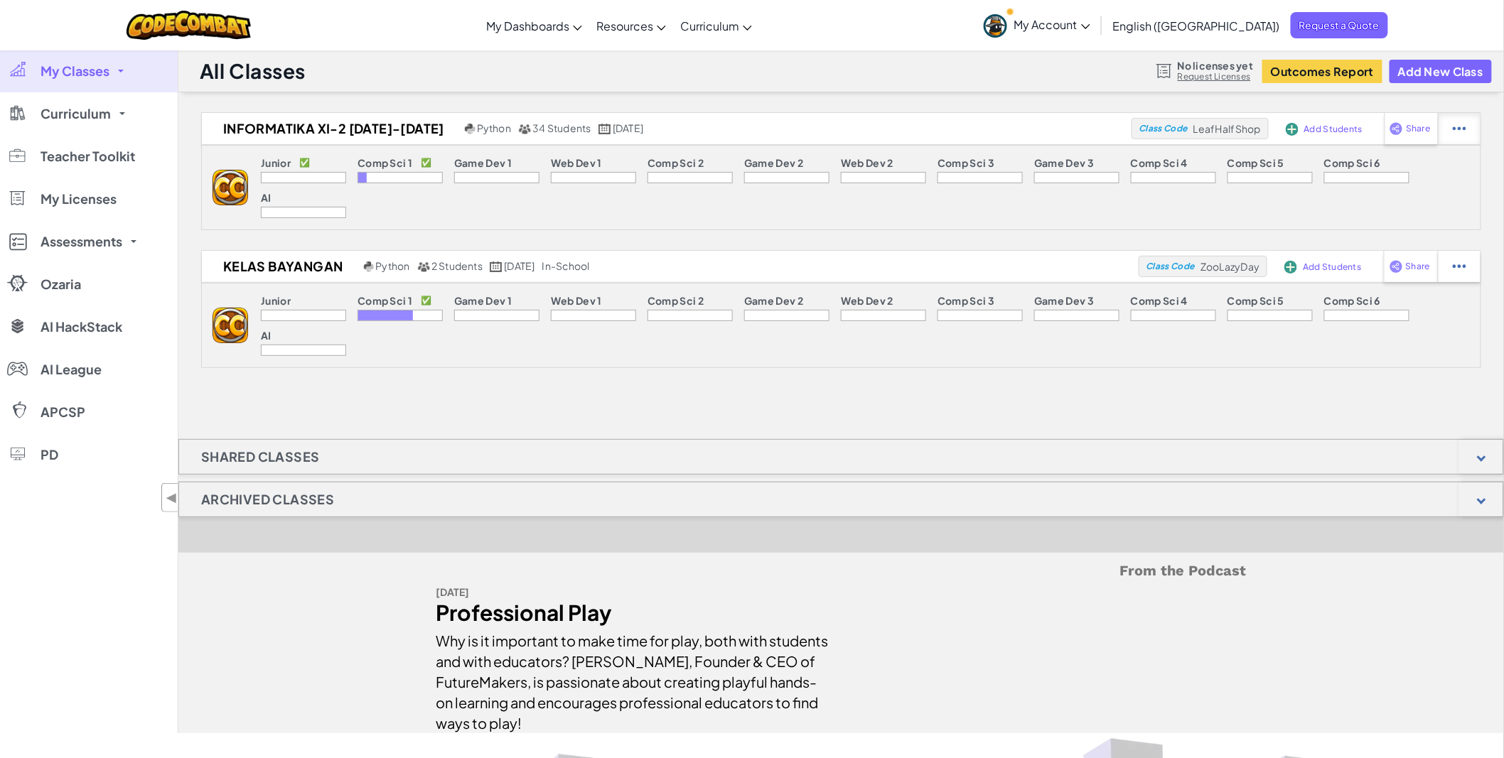
click at [1451, 135] on div at bounding box center [1459, 128] width 43 height 31
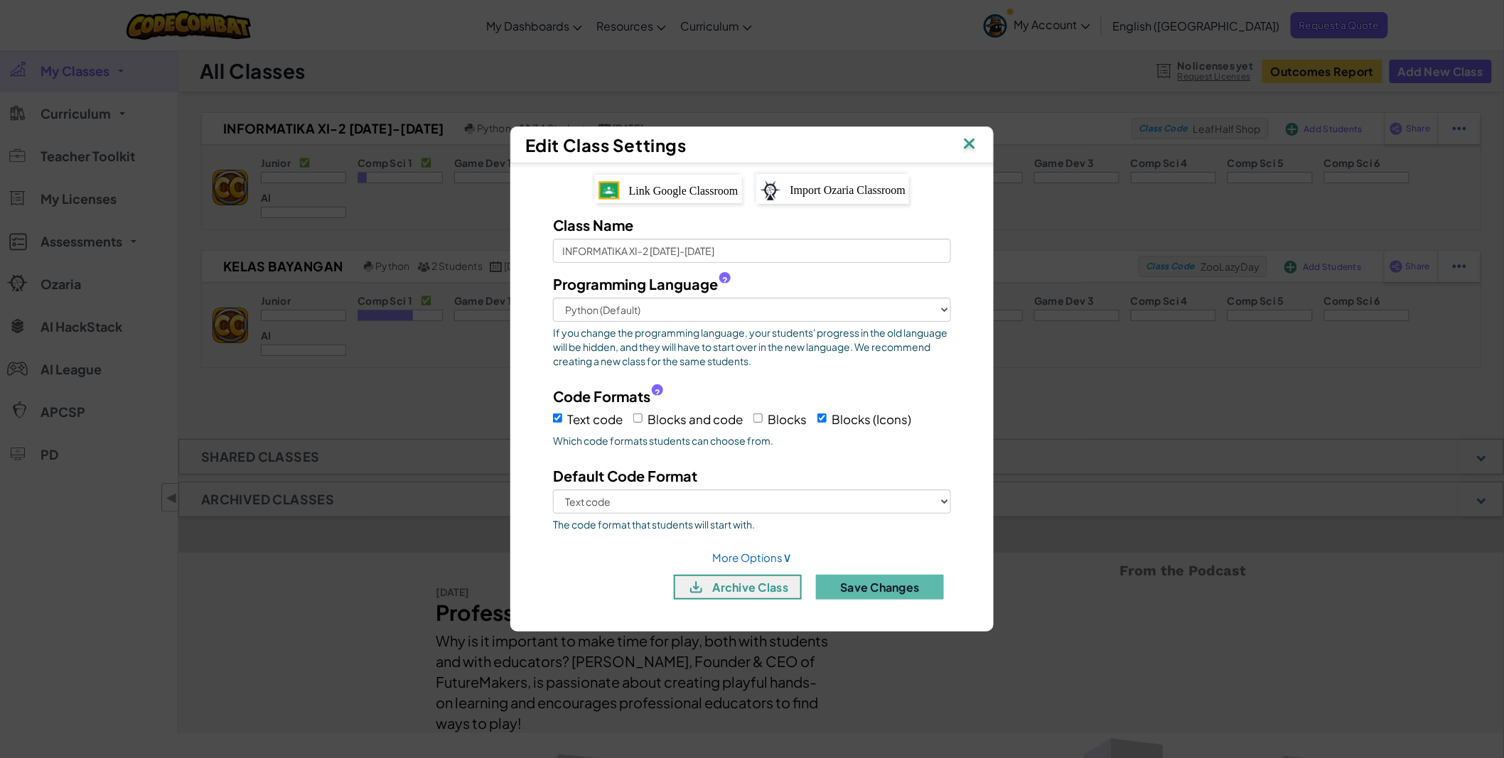
click at [970, 148] on img at bounding box center [969, 144] width 18 height 21
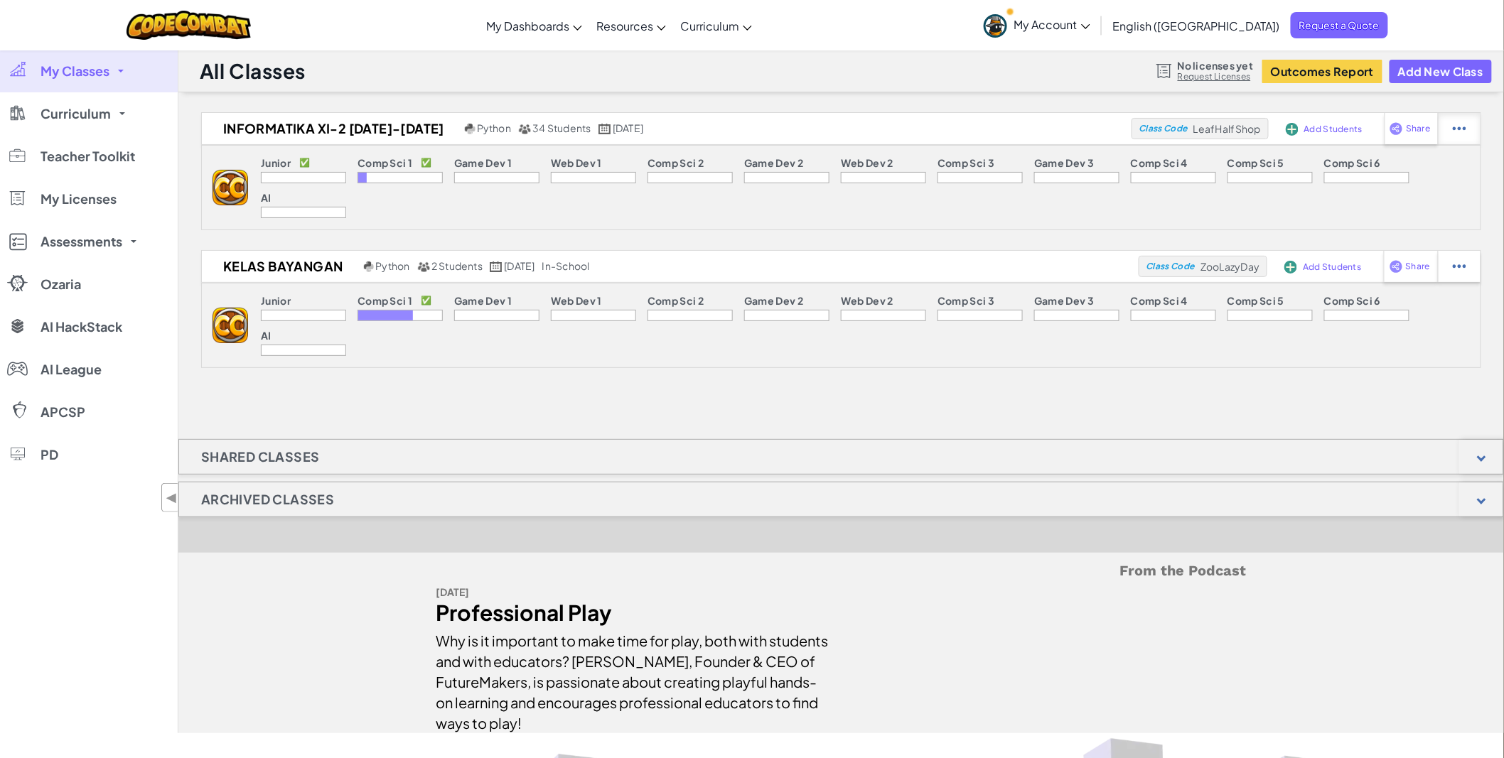
click at [1459, 132] on img at bounding box center [1460, 128] width 14 height 13
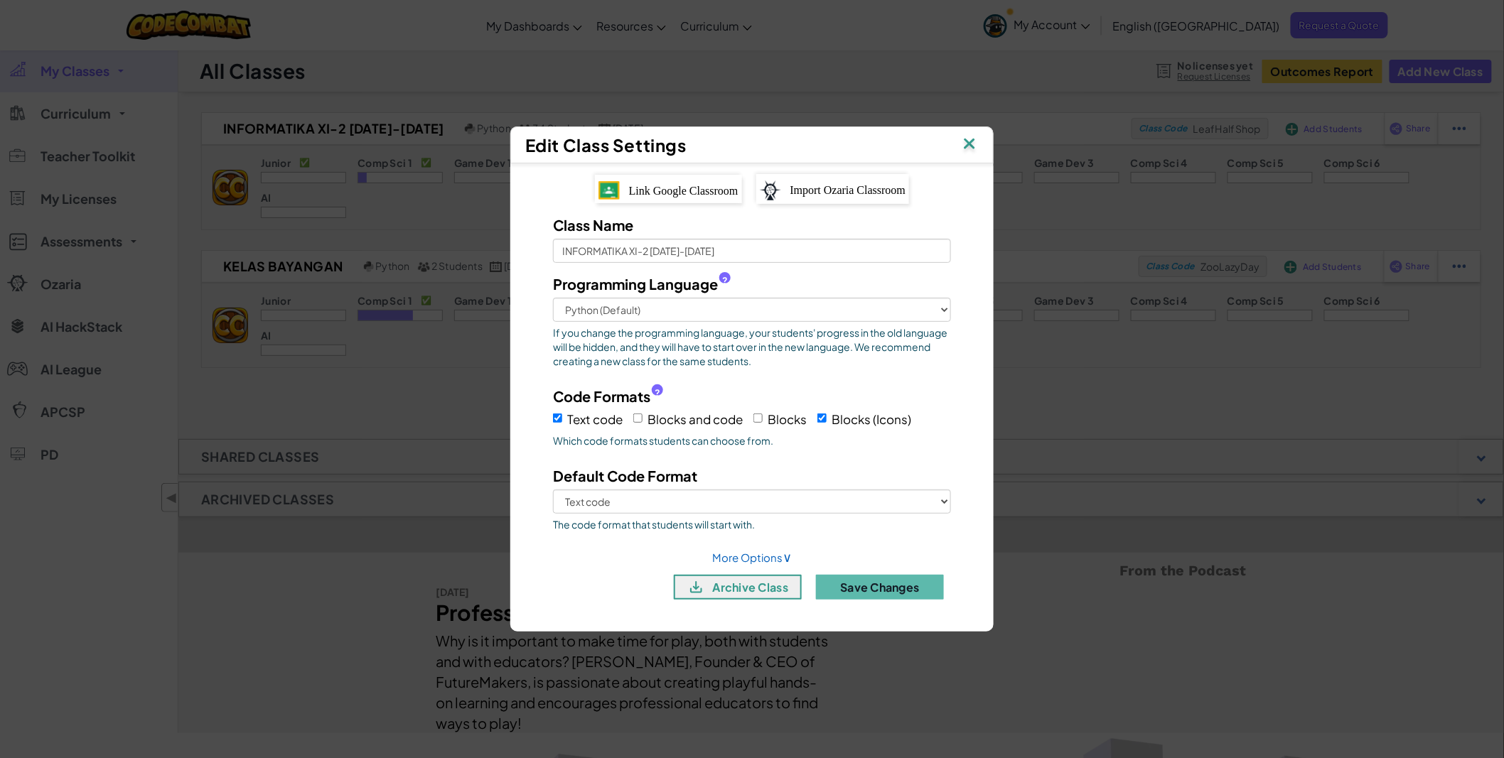
click at [968, 151] on img at bounding box center [969, 144] width 18 height 21
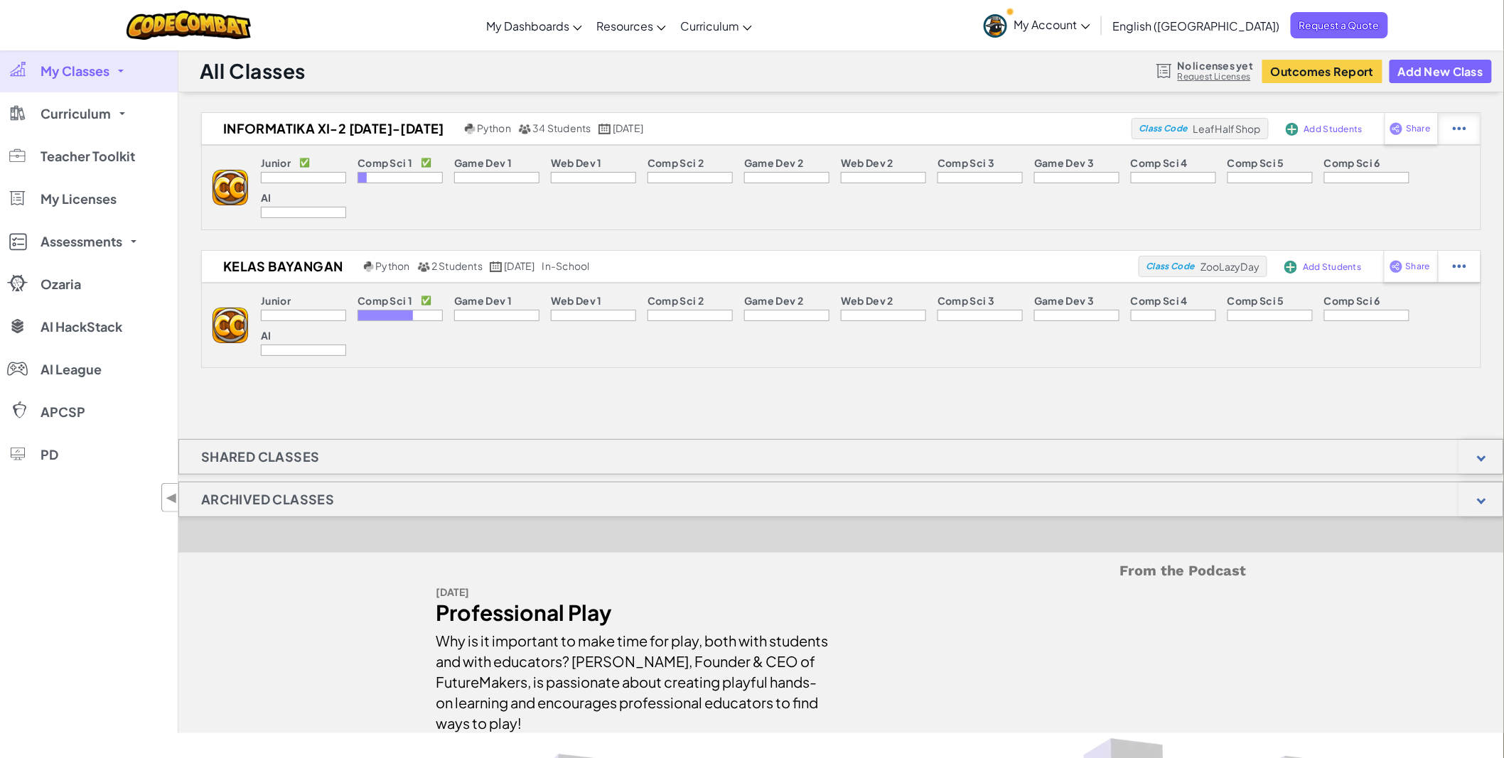
click at [1453, 133] on img at bounding box center [1460, 128] width 14 height 13
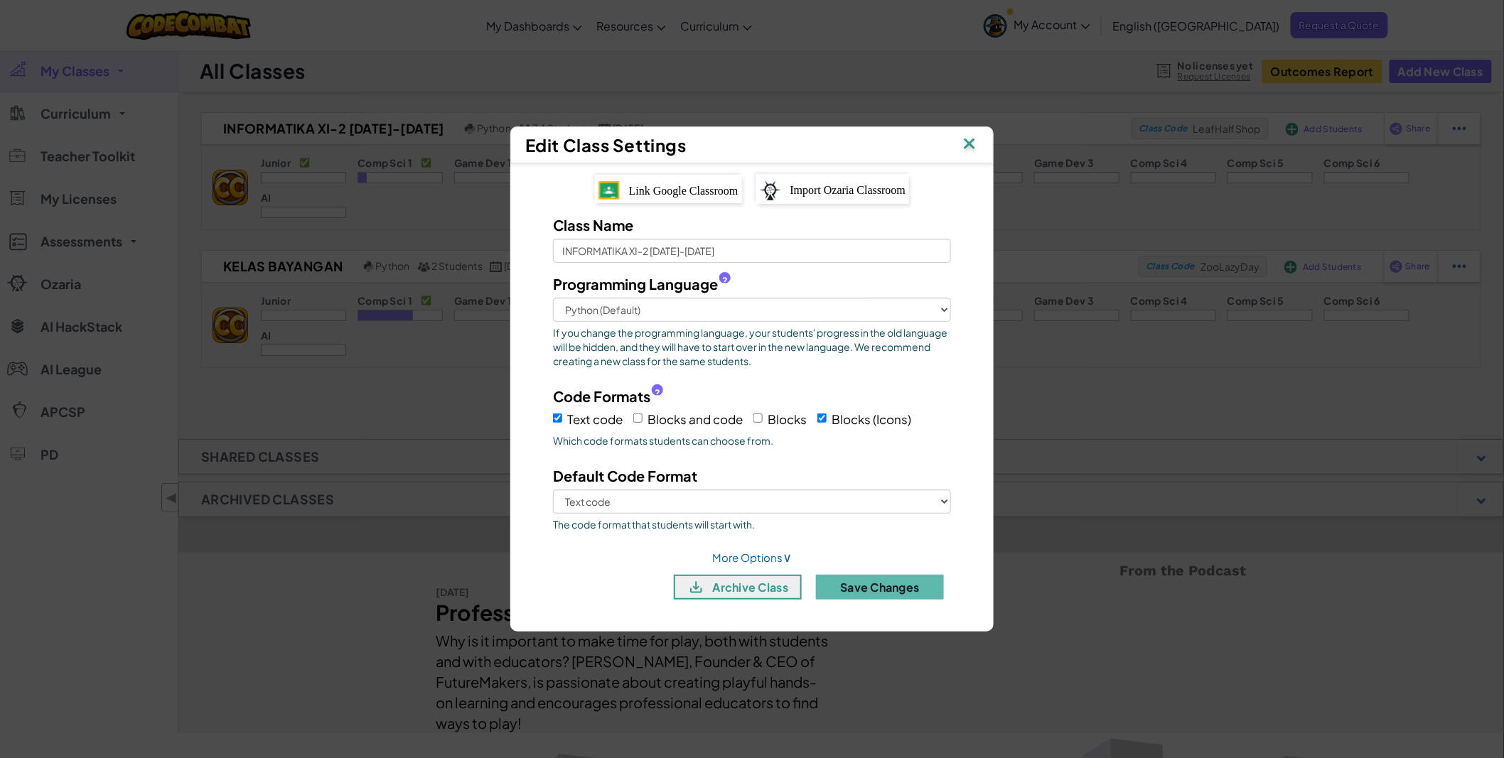
click at [967, 145] on img at bounding box center [969, 144] width 18 height 21
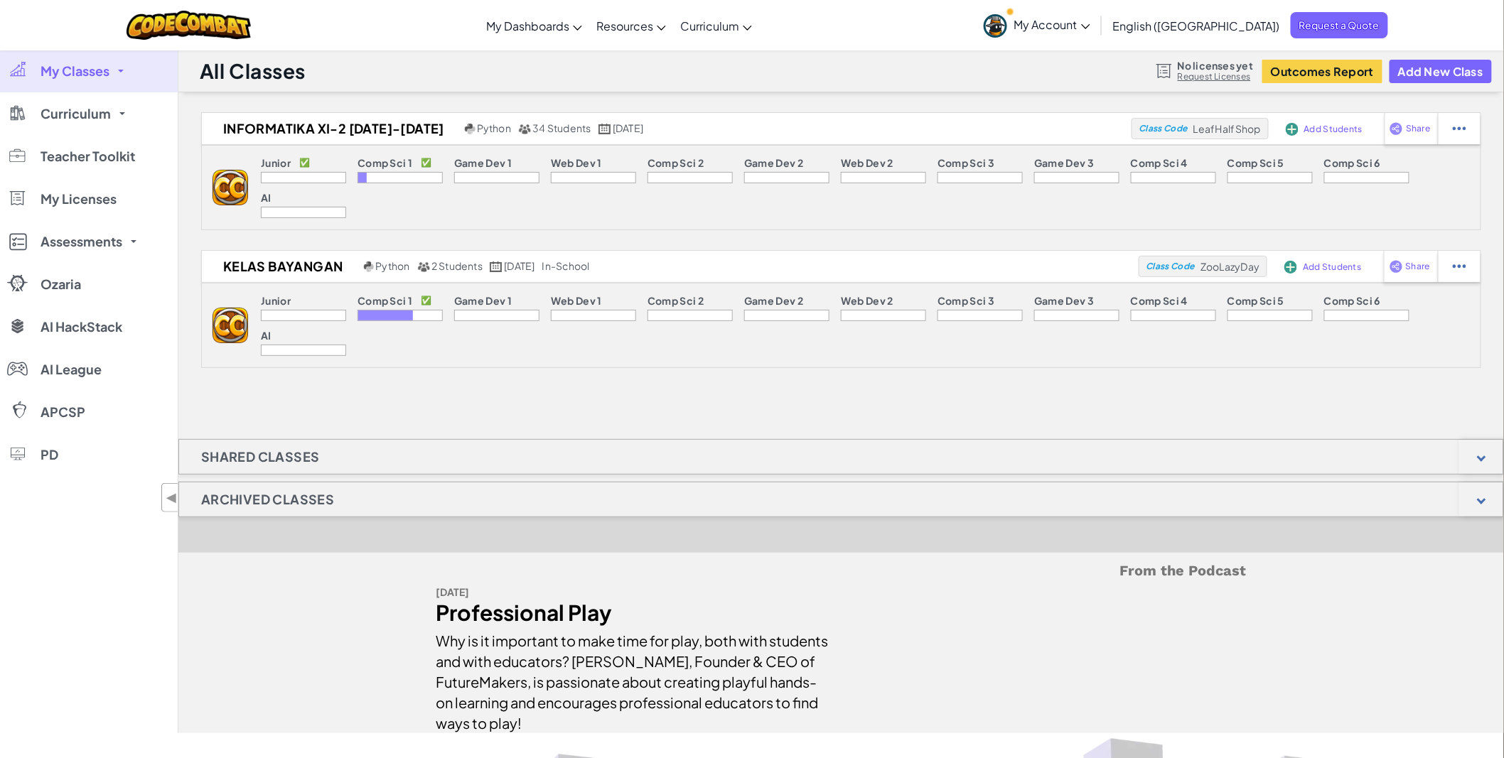
click at [314, 177] on div at bounding box center [303, 177] width 85 height 11
click at [399, 169] on div "Comp Sci 1 ✅" at bounding box center [400, 164] width 85 height 15
click at [417, 181] on div at bounding box center [400, 177] width 85 height 11
click at [335, 177] on div at bounding box center [303, 177] width 85 height 11
